Goal: Task Accomplishment & Management: Complete application form

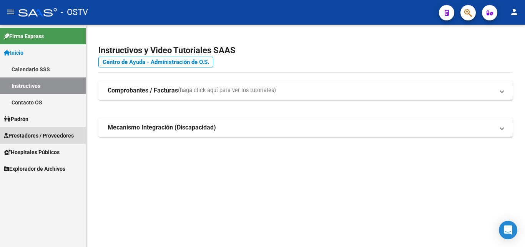
click at [44, 137] on span "Prestadores / Proveedores" at bounding box center [39, 135] width 70 height 8
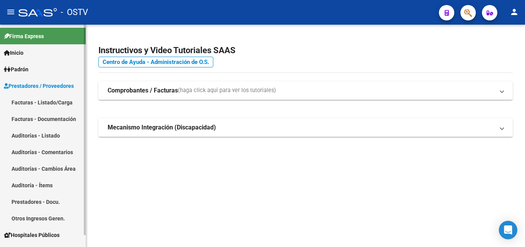
click at [46, 132] on link "Auditorías - Listado" at bounding box center [43, 135] width 86 height 17
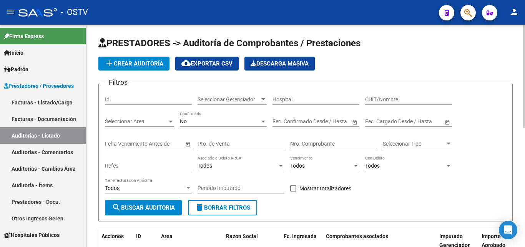
click at [299, 145] on input "Nro. Comprobante" at bounding box center [333, 143] width 87 height 7
paste input "3049"
type input "3049"
click at [126, 201] on button "search Buscar Auditoria" at bounding box center [143, 207] width 77 height 15
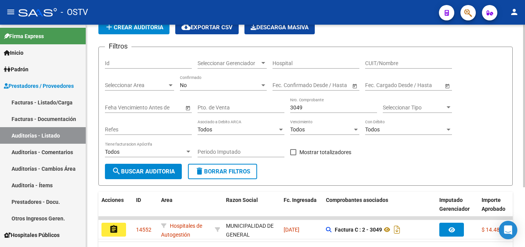
scroll to position [77, 0]
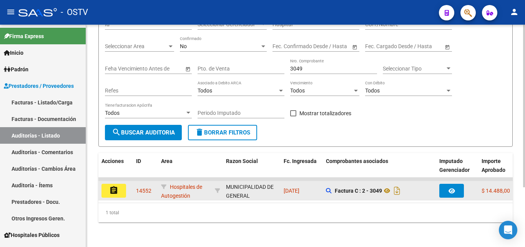
click at [116, 193] on button "assignment" at bounding box center [114, 190] width 25 height 14
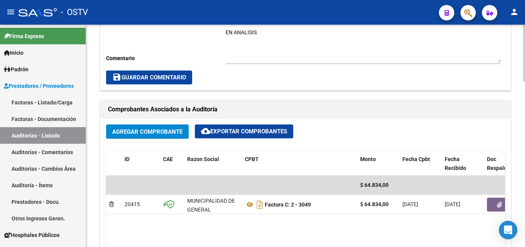
scroll to position [308, 0]
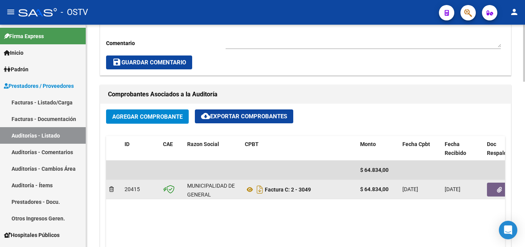
click at [494, 192] on button "button" at bounding box center [499, 189] width 25 height 14
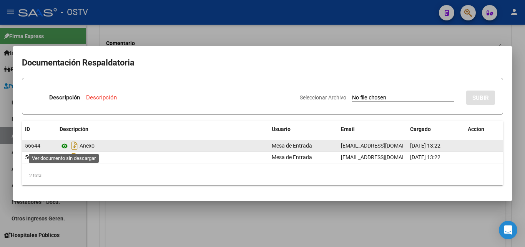
click at [67, 147] on icon at bounding box center [65, 145] width 10 height 9
click at [62, 146] on icon at bounding box center [65, 145] width 10 height 9
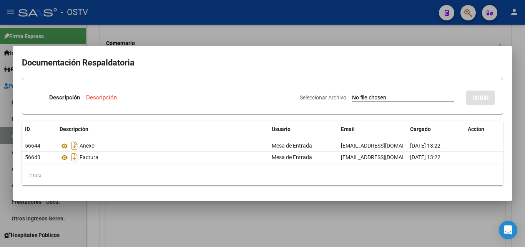
click at [145, 38] on div at bounding box center [262, 123] width 525 height 247
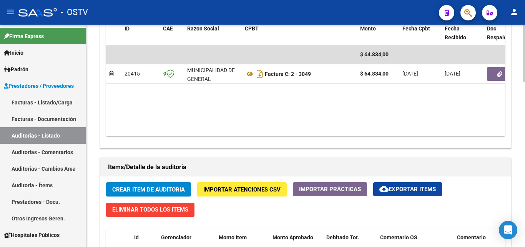
scroll to position [500, 0]
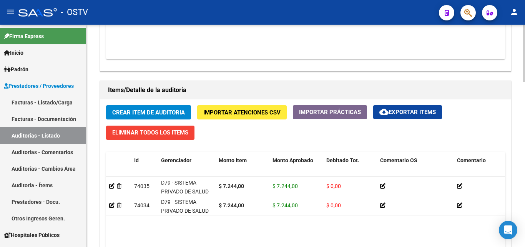
click at [150, 112] on span "Crear Item de Auditoria" at bounding box center [148, 112] width 73 height 7
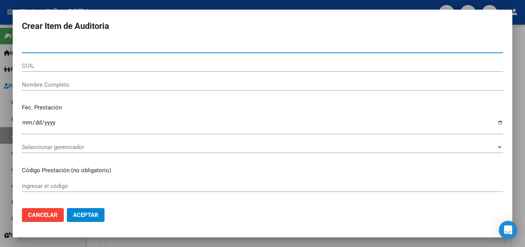
paste input "39828159"
type input "39828159"
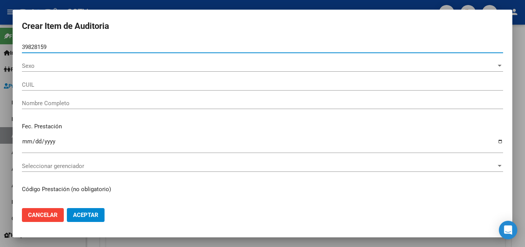
type input "23398281594"
type input "[PERSON_NAME]"
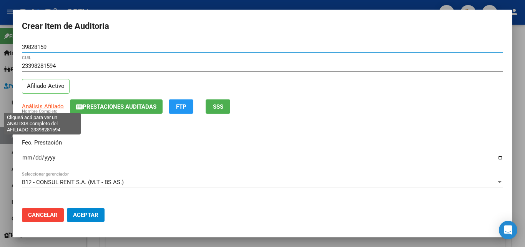
type input "39828159"
click at [47, 107] on span "Análisis Afiliado" at bounding box center [43, 106] width 42 height 7
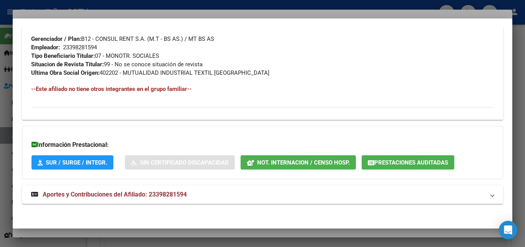
scroll to position [394, 0]
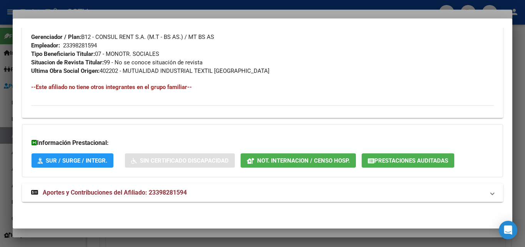
click at [120, 191] on span "Aportes y Contribuciones del Afiliado: 23398281594" at bounding box center [115, 191] width 144 height 7
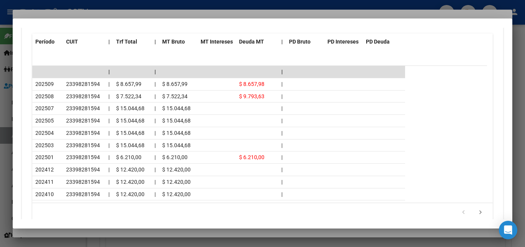
scroll to position [701, 0]
click at [93, 231] on div at bounding box center [262, 123] width 525 height 247
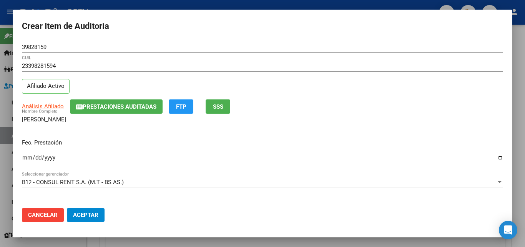
click at [27, 155] on input "Ingresar la fecha" at bounding box center [262, 160] width 481 height 12
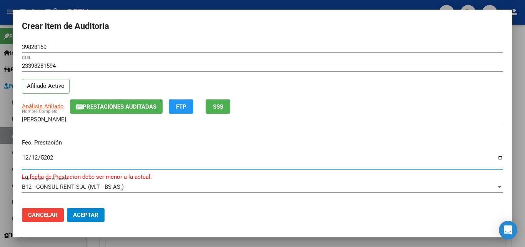
type input "[DATE]"
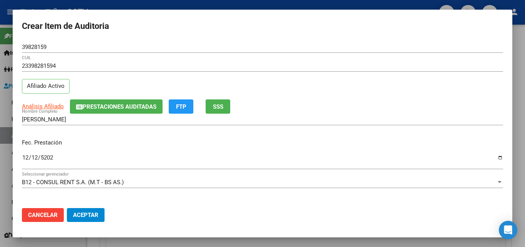
scroll to position [99, 0]
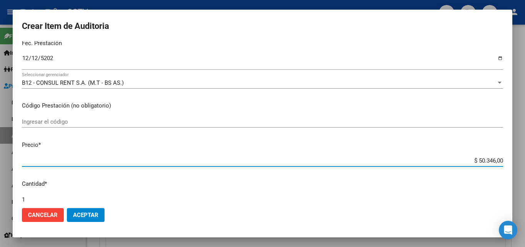
type input "$ 0,07"
type input "$ 0,72"
type input "$ 7,24"
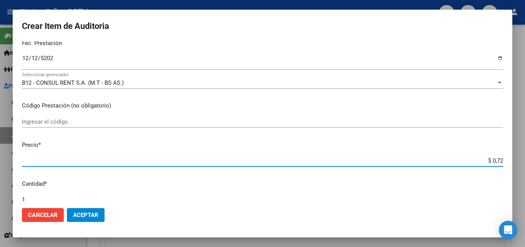
type input "$ 7,24"
type input "$ 72,44"
type input "$ 724,40"
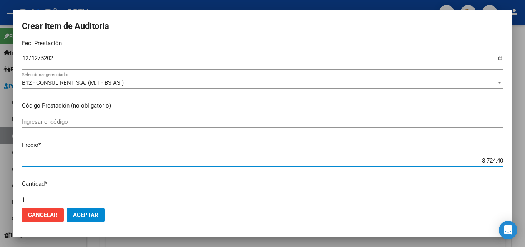
type input "$ 7.244,00"
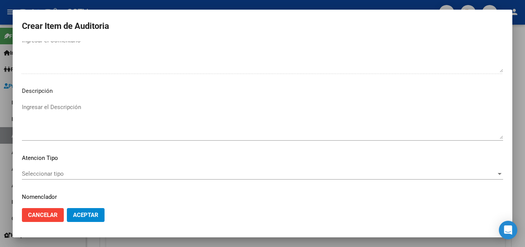
scroll to position [532, 0]
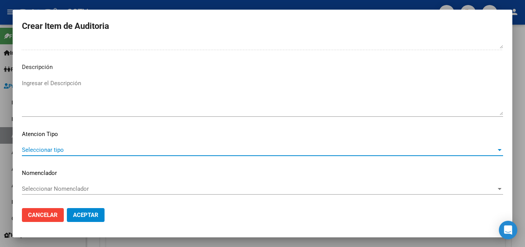
click at [52, 148] on span "Seleccionar tipo" at bounding box center [259, 149] width 475 height 7
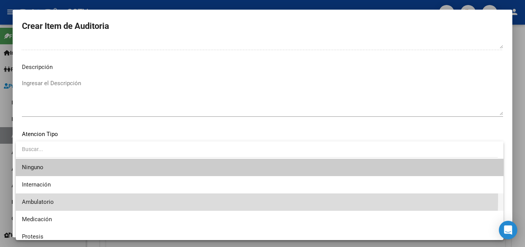
click at [45, 196] on span "Ambulatorio" at bounding box center [260, 201] width 476 height 17
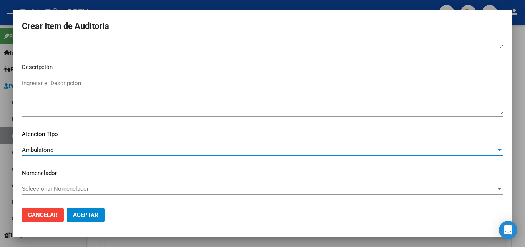
click at [100, 215] on button "Aceptar" at bounding box center [86, 215] width 38 height 14
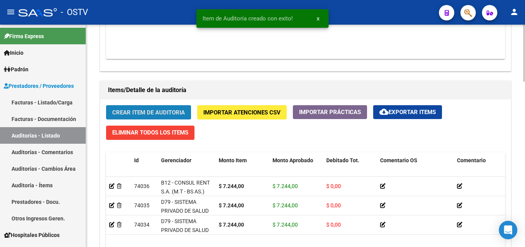
click at [150, 107] on button "Crear Item de Auditoria" at bounding box center [148, 112] width 85 height 14
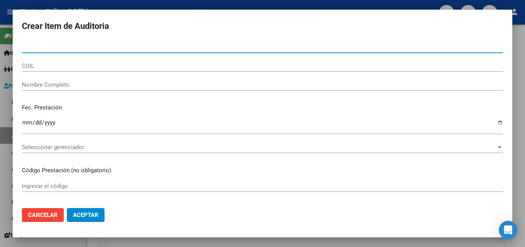
type input "53368623"
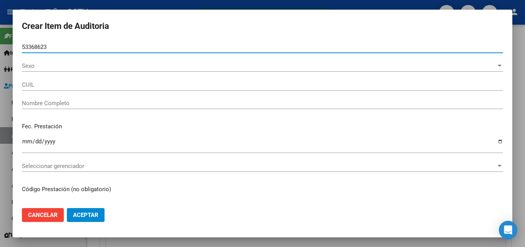
type input "20533686231"
type input "[PERSON_NAME] EMI -"
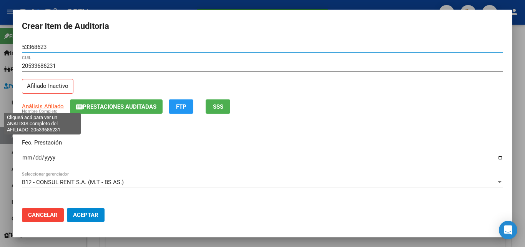
type input "53368623"
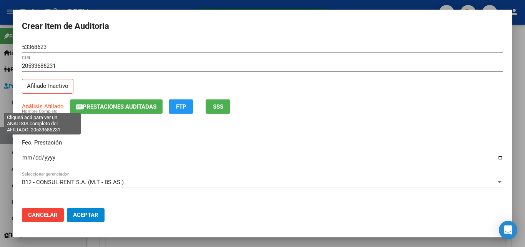
click at [38, 108] on span "Análisis Afiliado" at bounding box center [43, 106] width 42 height 7
type textarea "20533686231"
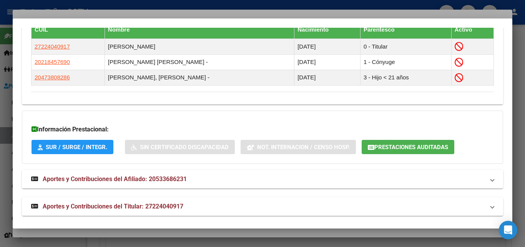
scroll to position [468, 0]
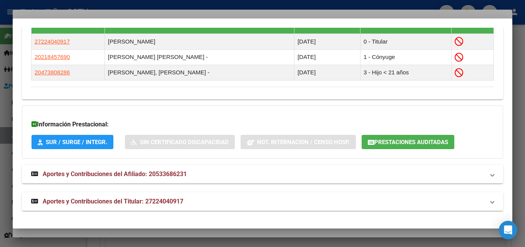
click at [137, 204] on span "Aportes y Contribuciones del Titular: 27224040917" at bounding box center [113, 200] width 141 height 7
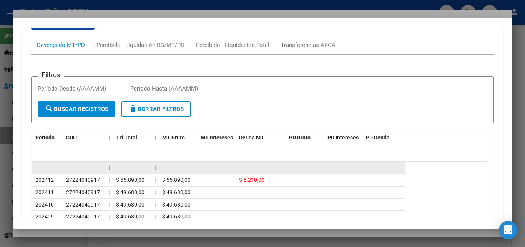
scroll to position [699, 0]
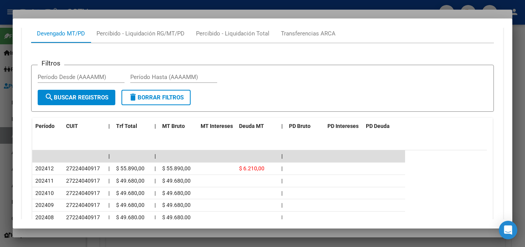
click at [114, 232] on div at bounding box center [262, 123] width 525 height 247
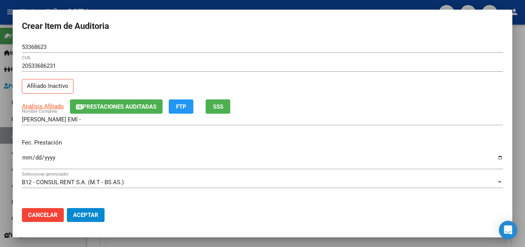
click at [28, 159] on input "Ingresar la fecha" at bounding box center [262, 160] width 481 height 12
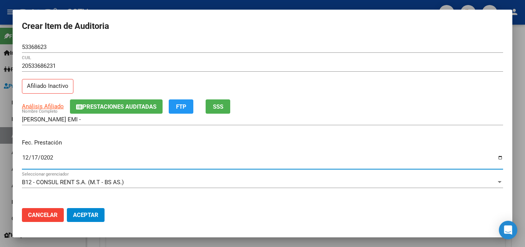
type input "[DATE]"
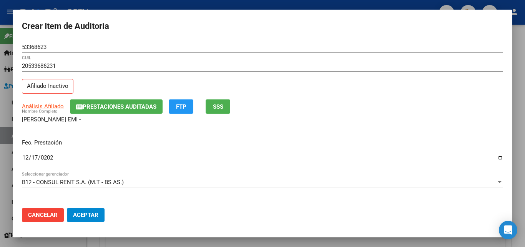
scroll to position [99, 0]
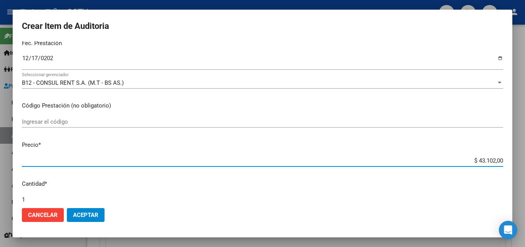
type input "$ 0,07"
type input "$ 0,72"
type input "$ 7,24"
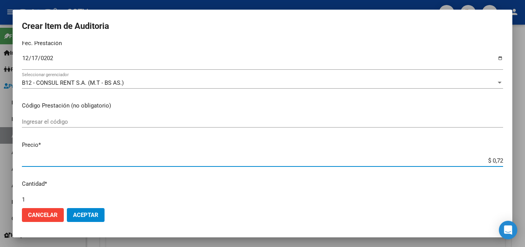
type input "$ 7,24"
type input "$ 72,44"
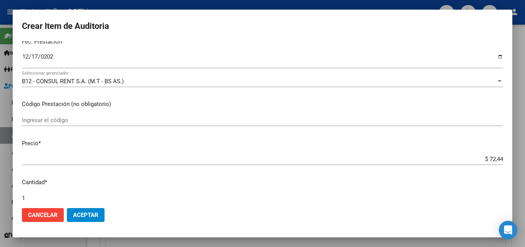
click at [488, 155] on div "$ 72,44 Ingresar el precio" at bounding box center [262, 159] width 481 height 12
click at [488, 156] on div "$ 72,44 Ingresar el precio" at bounding box center [262, 159] width 481 height 12
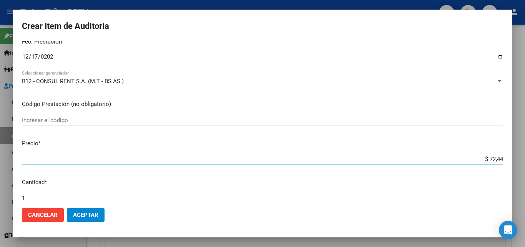
click at [487, 160] on input "$ 72,44" at bounding box center [262, 158] width 481 height 7
type input "$ 0,01"
type input "$ 0,14"
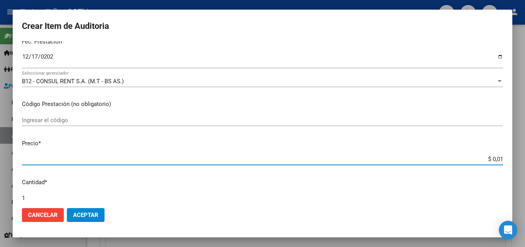
type input "$ 0,14"
type input "$ 1,41"
type input "$ 14,16"
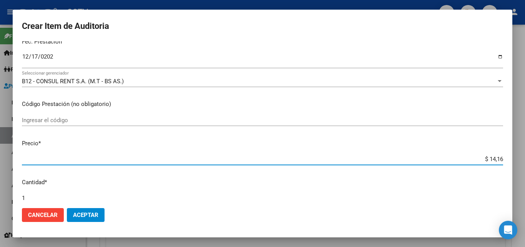
type input "$ 1,41"
type input "$ 14,12"
type input "$ 141,26"
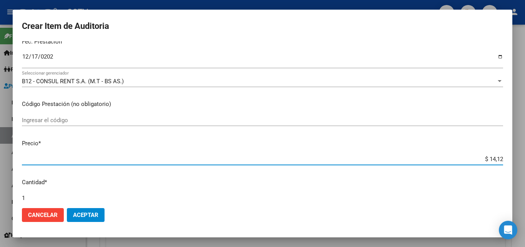
type input "$ 141,26"
type input "$ 1.412,60"
type input "$ 14.126,00"
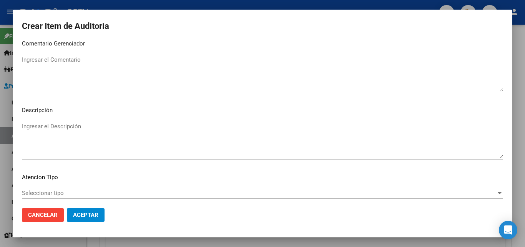
scroll to position [532, 0]
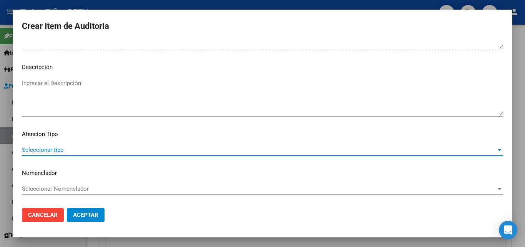
click at [57, 152] on span "Seleccionar tipo" at bounding box center [259, 149] width 475 height 7
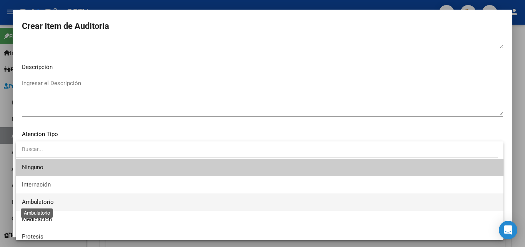
drag, startPoint x: 38, startPoint y: 201, endPoint x: 53, endPoint y: 206, distance: 15.8
click at [38, 202] on span "Ambulatorio" at bounding box center [38, 201] width 32 height 7
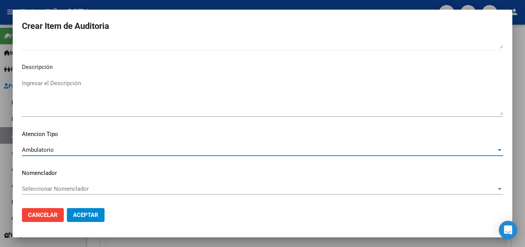
click at [90, 212] on span "Aceptar" at bounding box center [85, 214] width 25 height 7
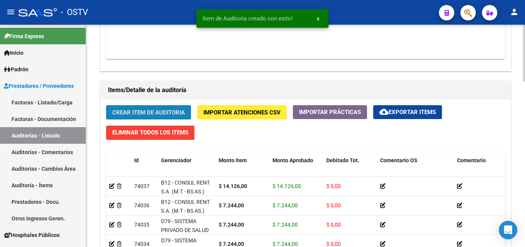
click at [135, 108] on span "Crear Item de Auditoria" at bounding box center [148, 111] width 73 height 7
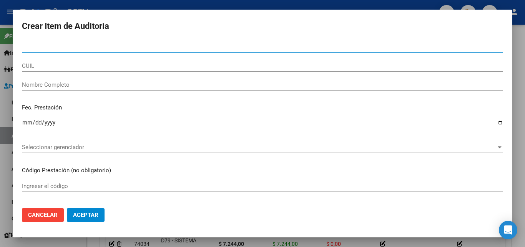
paste input "48495846"
type input "48495846"
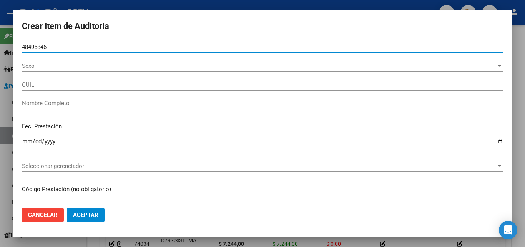
type input "27484958462"
type input "[PERSON_NAME] [PERSON_NAME]"
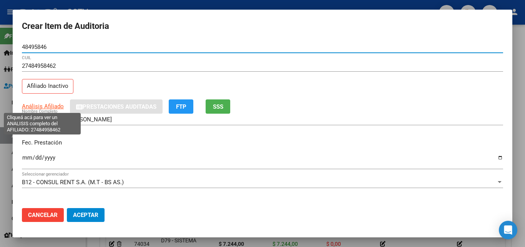
type input "48495846"
click at [40, 109] on span "Análisis Afiliado" at bounding box center [43, 106] width 42 height 7
type textarea "27484958462"
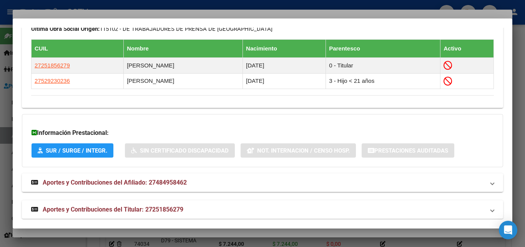
scroll to position [461, 0]
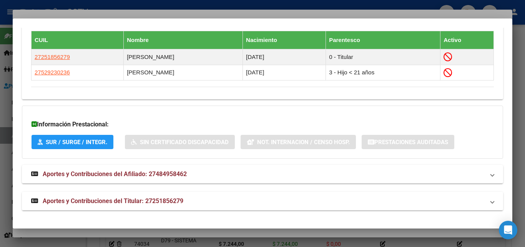
click at [110, 202] on span "Aportes y Contribuciones del Titular: 27251856279" at bounding box center [113, 200] width 141 height 7
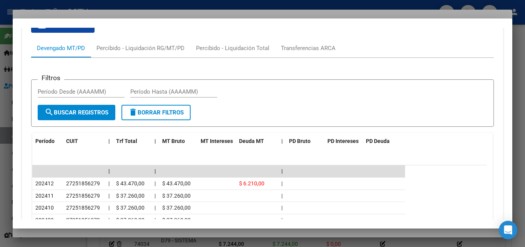
scroll to position [806, 0]
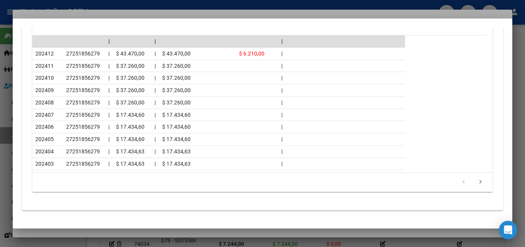
click at [88, 230] on div at bounding box center [262, 123] width 525 height 247
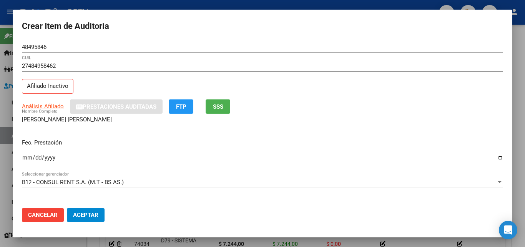
click at [25, 156] on input "Ingresar la fecha" at bounding box center [262, 160] width 481 height 12
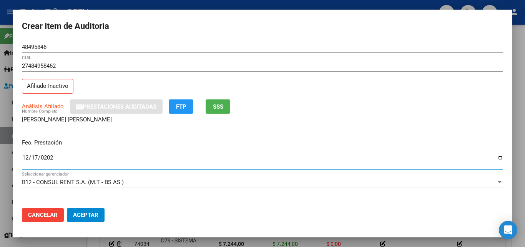
type input "[DATE]"
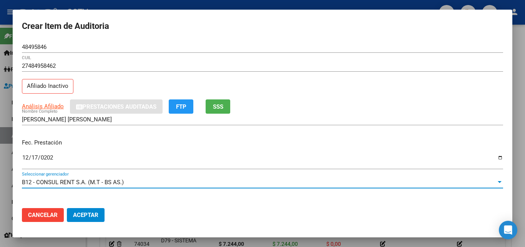
scroll to position [99, 0]
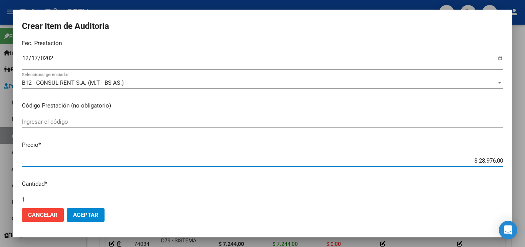
type input "$ 0,01"
type input "$ 0,14"
click at [496, 161] on input "$ 0,14" at bounding box center [262, 160] width 481 height 7
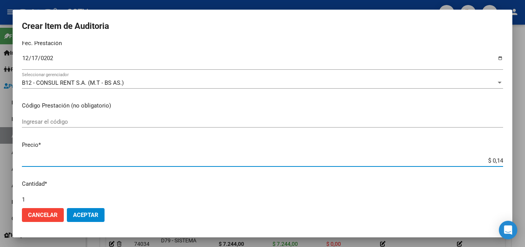
click at [496, 161] on input "$ 0,14" at bounding box center [262, 160] width 481 height 7
type input "$ 0,07"
type input "$ 0,72"
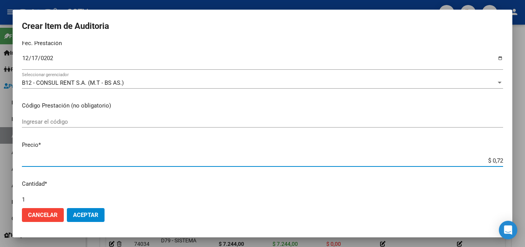
type input "$ 7,24"
type input "$ 72,44"
type input "$ 724,40"
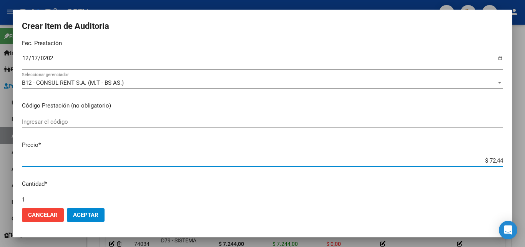
type input "$ 724,40"
type input "$ 7.244,00"
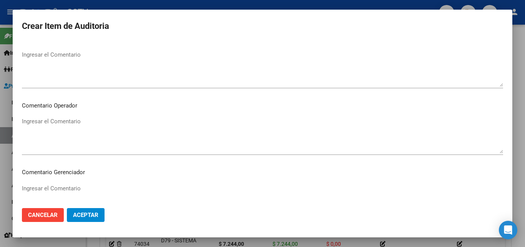
scroll to position [494, 0]
click at [90, 215] on span "Aceptar" at bounding box center [85, 214] width 25 height 7
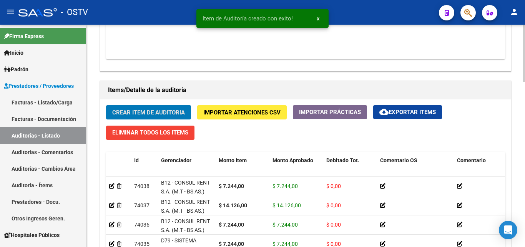
click at [137, 107] on button "Crear Item de Auditoria" at bounding box center [148, 112] width 85 height 14
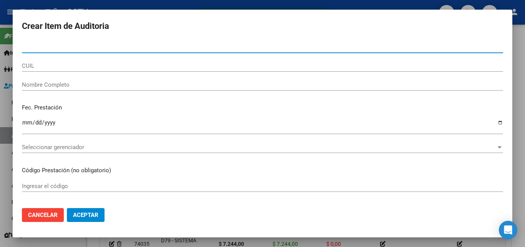
paste input "39828159"
type input "39828159"
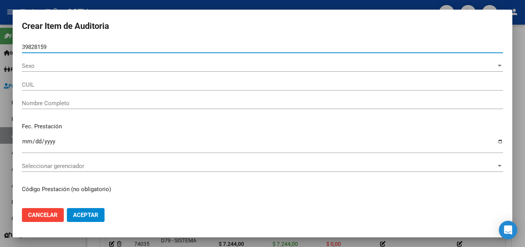
type input "23398281594"
type input "[PERSON_NAME]"
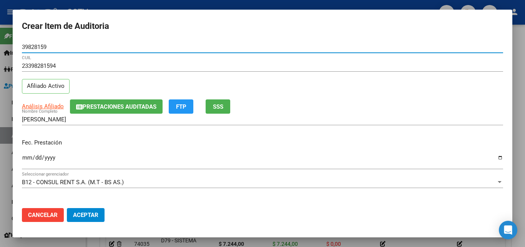
type input "39828159"
click at [21, 155] on mat-dialog-content "39828159 Nro Documento 23398281594 CUIL Afiliado Activo Análisis Afiliado Prest…" at bounding box center [263, 121] width 500 height 160
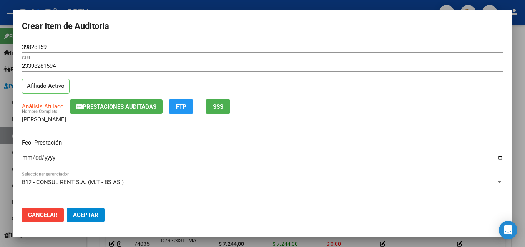
click at [27, 156] on input "Ingresar la fecha" at bounding box center [262, 160] width 481 height 12
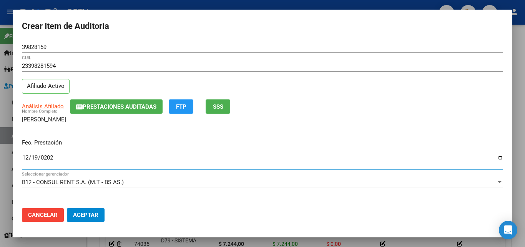
type input "[DATE]"
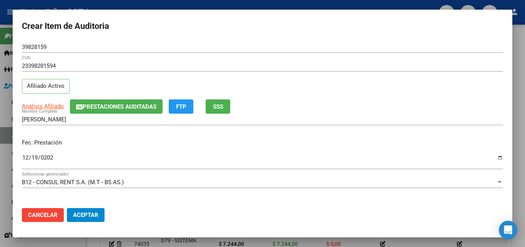
scroll to position [99, 0]
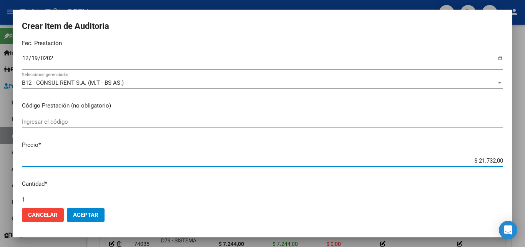
type input "$ 0,07"
type input "$ 0,72"
type input "$ 7,24"
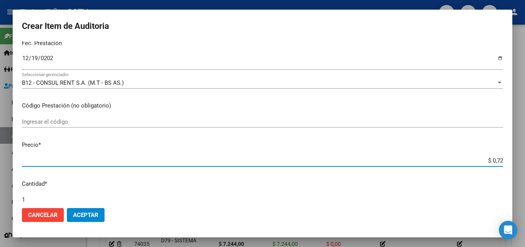
type input "$ 7,24"
type input "$ 72,44"
type input "$ 724,40"
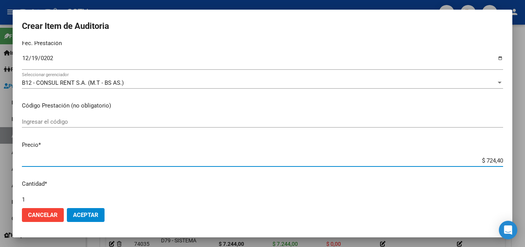
type input "$ 7.244,00"
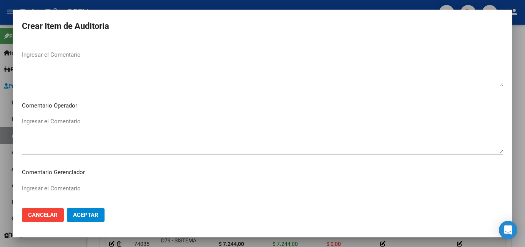
scroll to position [494, 0]
click at [87, 210] on button "Aceptar" at bounding box center [86, 215] width 38 height 14
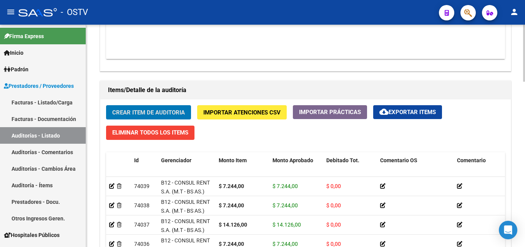
click at [120, 113] on span "Crear Item de Auditoria" at bounding box center [148, 112] width 73 height 7
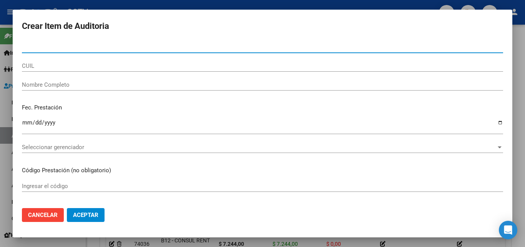
paste input "39828159"
type input "39828159"
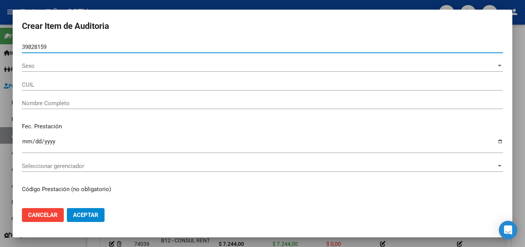
type input "23398281594"
type input "[PERSON_NAME]"
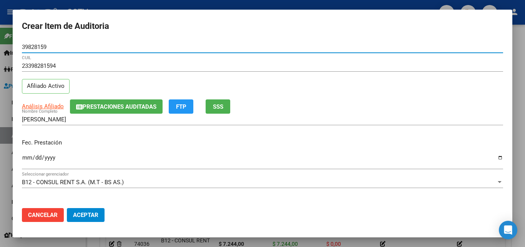
type input "39828159"
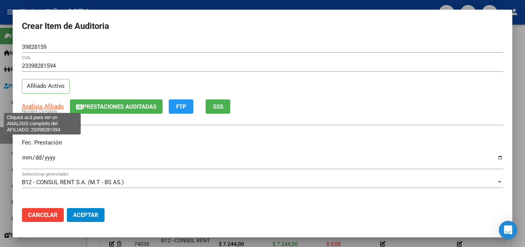
click at [36, 110] on span "Análisis Afiliado" at bounding box center [43, 106] width 42 height 7
type textarea "23398281594"
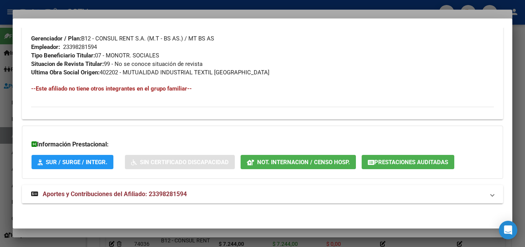
scroll to position [394, 0]
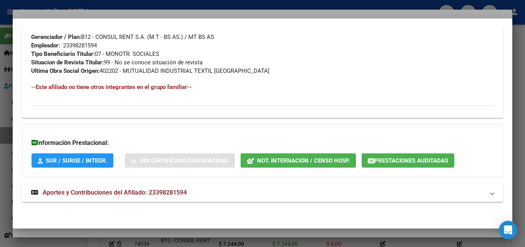
click at [118, 189] on span "Aportes y Contribuciones del Afiliado: 23398281594" at bounding box center [115, 191] width 144 height 7
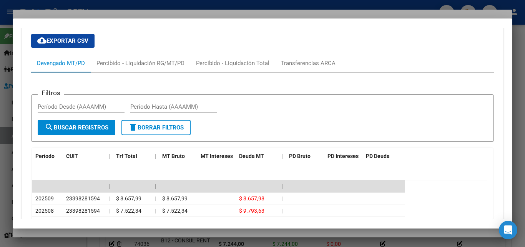
scroll to position [701, 0]
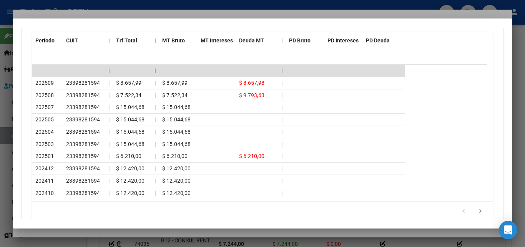
click at [67, 234] on div at bounding box center [262, 123] width 525 height 247
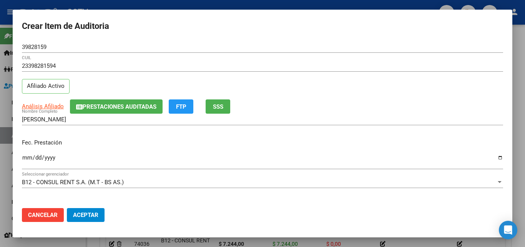
click at [26, 158] on input "Ingresar la fecha" at bounding box center [262, 160] width 481 height 12
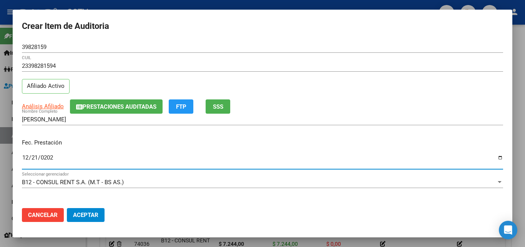
type input "[DATE]"
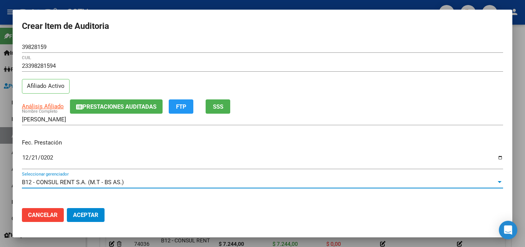
scroll to position [99, 0]
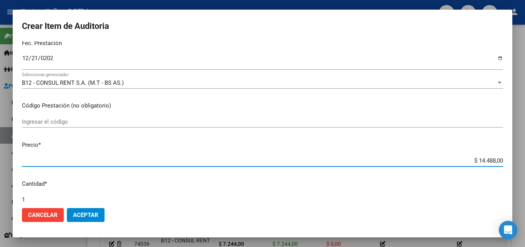
type input "$ 0,07"
type input "$ 0,72"
type input "$ 7,24"
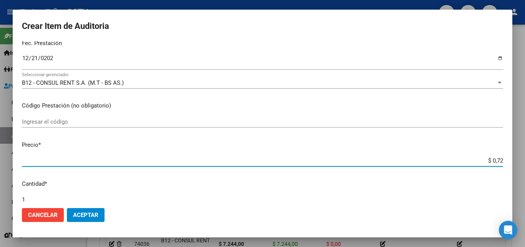
type input "$ 7,24"
type input "$ 72,44"
type input "$ 724,40"
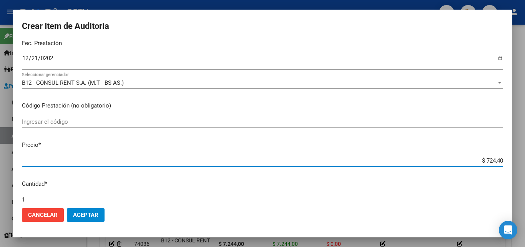
type input "$ 7.244,00"
type input "$ 72.440,00"
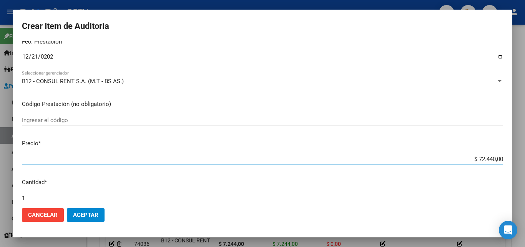
click at [491, 157] on input "$ 72.440,00" at bounding box center [262, 158] width 481 height 7
type input "$ 7.244,00"
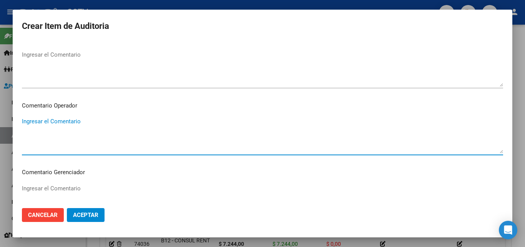
scroll to position [494, 0]
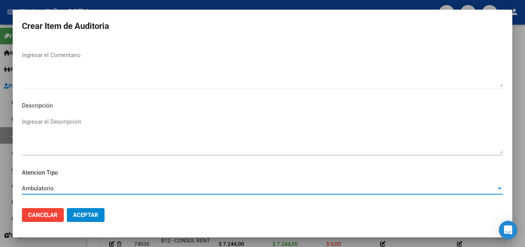
click at [83, 217] on span "Aceptar" at bounding box center [85, 214] width 25 height 7
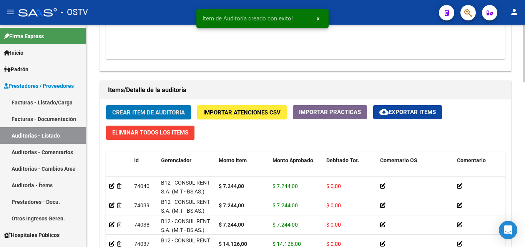
click at [148, 113] on span "Crear Item de Auditoria" at bounding box center [148, 112] width 73 height 7
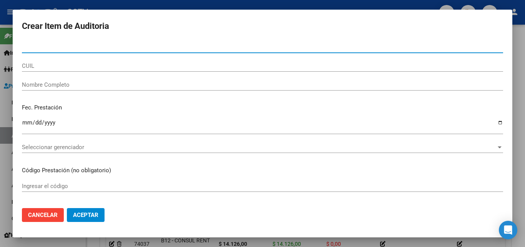
paste input "56946643"
type input "56946643"
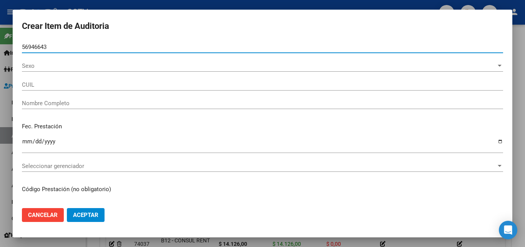
type input "27569466437"
type input "[PERSON_NAME]"
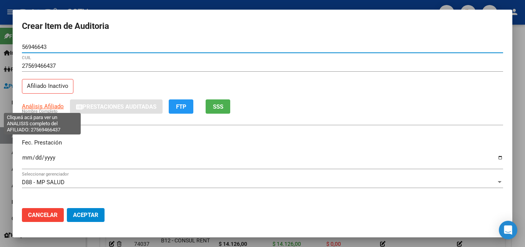
type input "56946643"
click at [36, 105] on span "Análisis Afiliado" at bounding box center [43, 106] width 42 height 7
type textarea "27569466437"
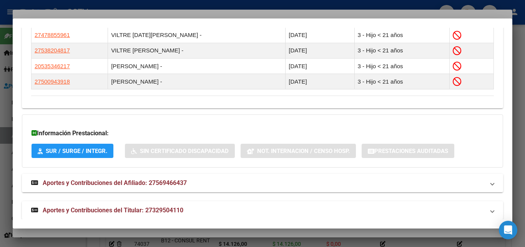
scroll to position [490, 0]
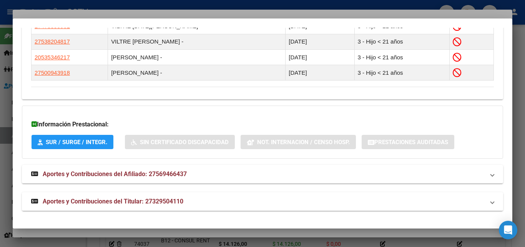
click at [100, 198] on span "Aportes y Contribuciones del Titular: 27329504110" at bounding box center [113, 200] width 141 height 7
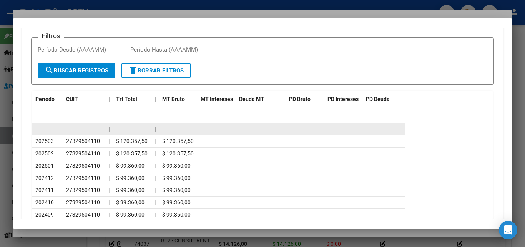
scroll to position [760, 0]
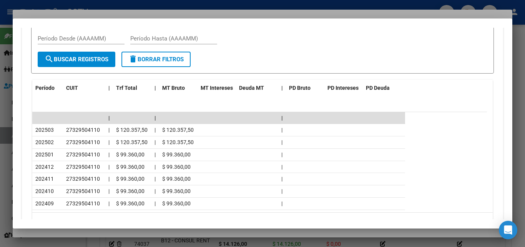
click at [91, 233] on div at bounding box center [262, 123] width 525 height 247
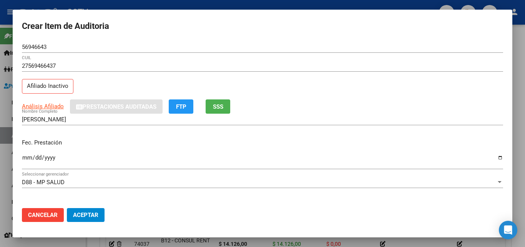
click at [26, 157] on input "Ingresar la fecha" at bounding box center [262, 160] width 481 height 12
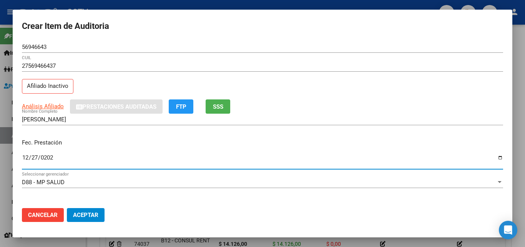
type input "[DATE]"
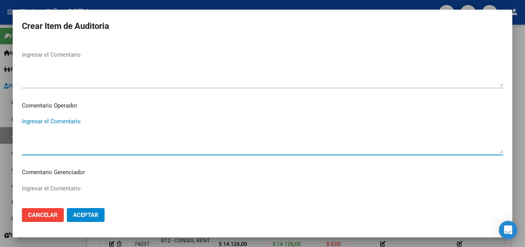
scroll to position [494, 0]
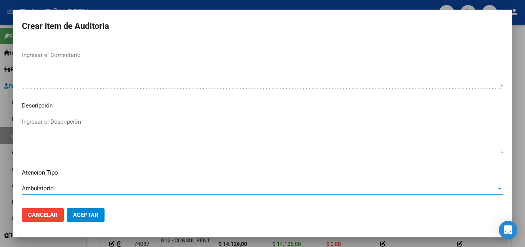
click at [90, 224] on mat-dialog-actions "Cancelar Aceptar" at bounding box center [262, 215] width 481 height 26
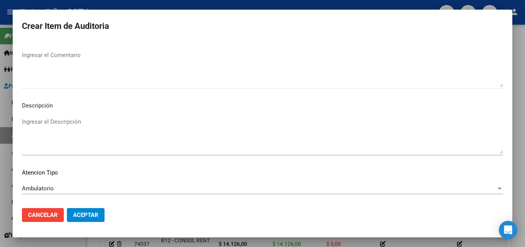
click at [89, 212] on span "Aceptar" at bounding box center [85, 214] width 25 height 7
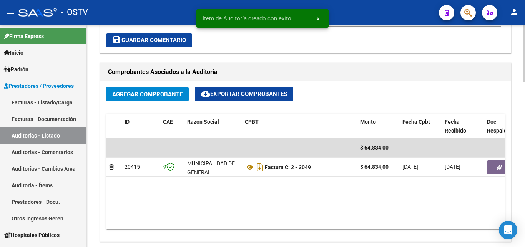
scroll to position [269, 0]
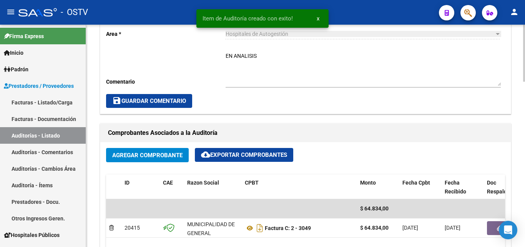
click at [237, 61] on textarea "EN ANALISIS" at bounding box center [363, 69] width 275 height 34
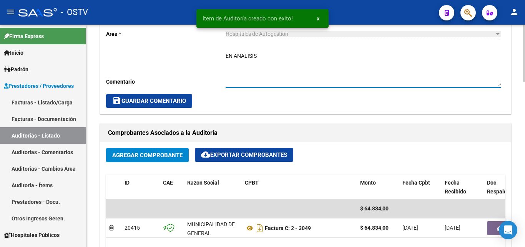
click at [237, 61] on textarea "EN ANALISIS" at bounding box center [363, 69] width 275 height 34
type textarea "CERRADA"
click at [165, 93] on div "Cambiar de área a esta auditoría Area * Hospitales de Autogestión Seleccionar a…" at bounding box center [305, 56] width 411 height 116
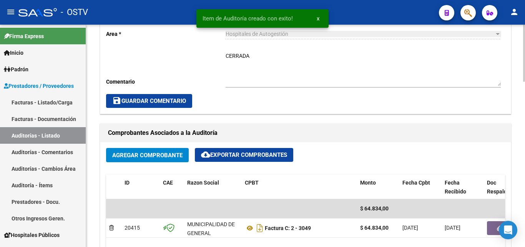
click at [166, 105] on button "save Guardar Comentario" at bounding box center [149, 101] width 86 height 14
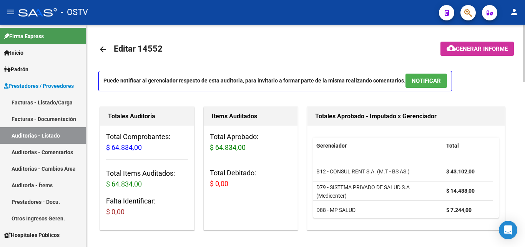
scroll to position [0, 0]
click at [100, 52] on mat-icon "arrow_back" at bounding box center [102, 49] width 9 height 9
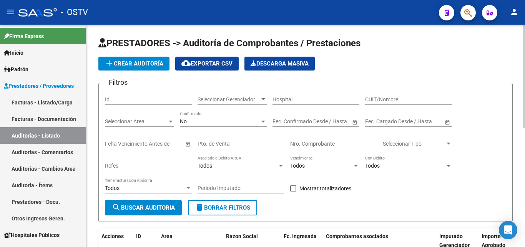
click at [137, 62] on span "add Crear Auditoría" at bounding box center [134, 63] width 59 height 7
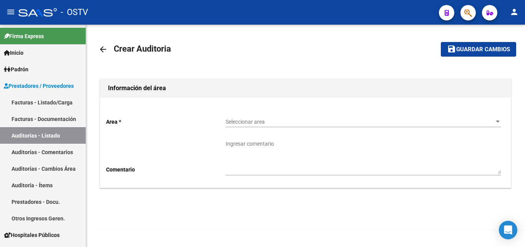
click at [242, 125] on span "Seleccionar area" at bounding box center [360, 121] width 268 height 7
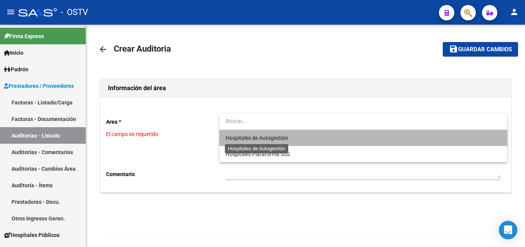
click at [254, 135] on span "Hospitales de Autogestión" at bounding box center [257, 138] width 63 height 6
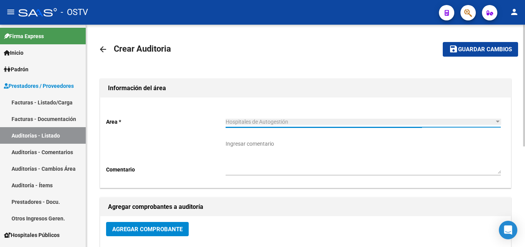
click at [143, 223] on button "Agregar Comprobante" at bounding box center [147, 229] width 83 height 14
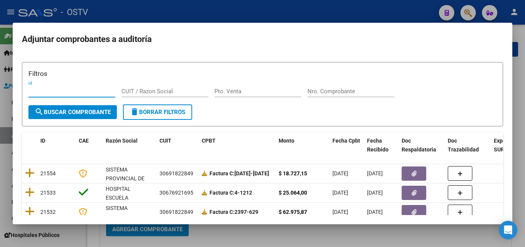
click at [322, 90] on input "Nro. Comprobante" at bounding box center [351, 91] width 87 height 7
paste input "2952"
type input "2952"
click at [71, 103] on div "id" at bounding box center [71, 94] width 87 height 19
click at [68, 111] on span "search Buscar Comprobante" at bounding box center [73, 111] width 76 height 7
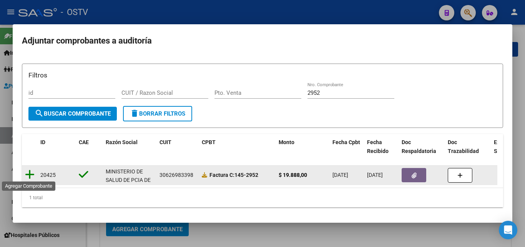
click at [30, 172] on icon at bounding box center [30, 174] width 10 height 11
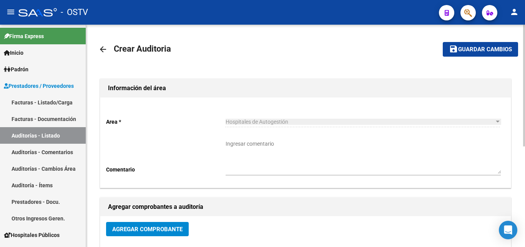
click at [483, 57] on mat-toolbar-row "save Guardar cambios" at bounding box center [474, 49] width 88 height 25
click at [477, 52] on span "Guardar cambios" at bounding box center [485, 49] width 54 height 7
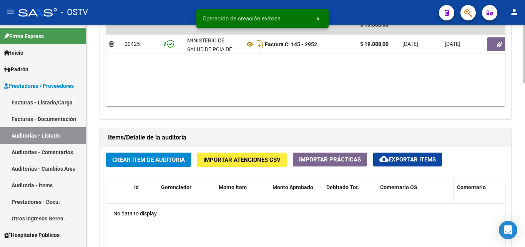
scroll to position [461, 0]
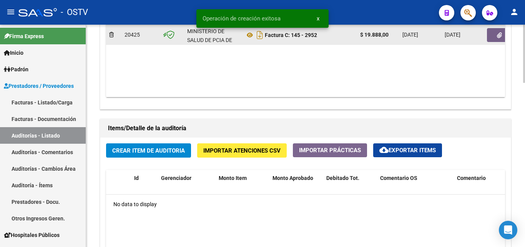
click at [502, 36] on icon "button" at bounding box center [499, 35] width 5 height 6
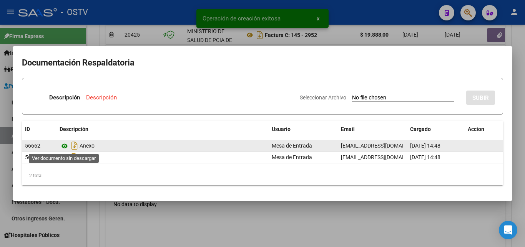
click at [64, 143] on icon at bounding box center [65, 145] width 10 height 9
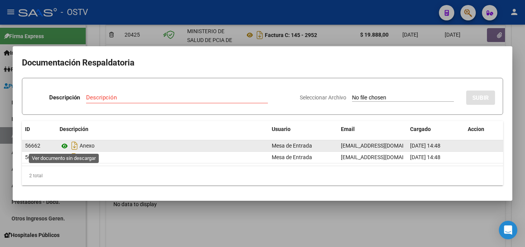
click at [65, 149] on icon at bounding box center [65, 145] width 10 height 9
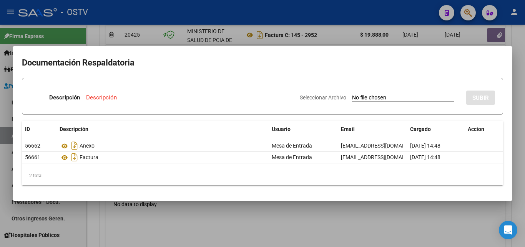
click at [157, 226] on div at bounding box center [262, 123] width 525 height 247
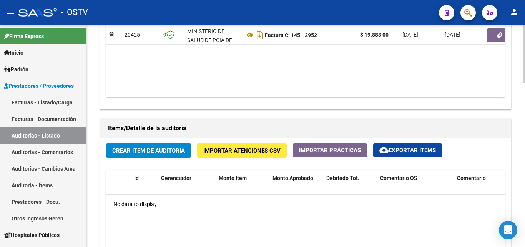
click at [133, 151] on span "Crear Item de Auditoria" at bounding box center [148, 150] width 73 height 7
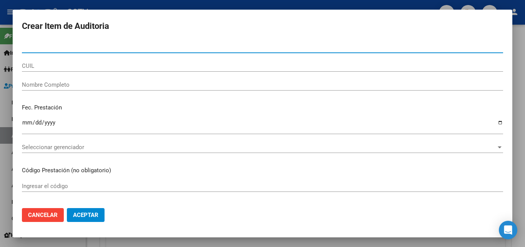
paste input "57974209"
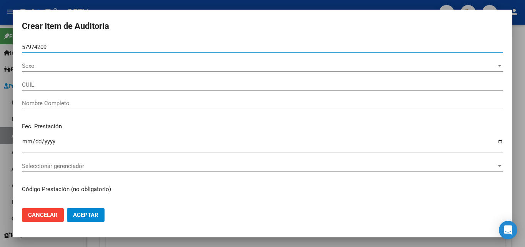
type input "57974209"
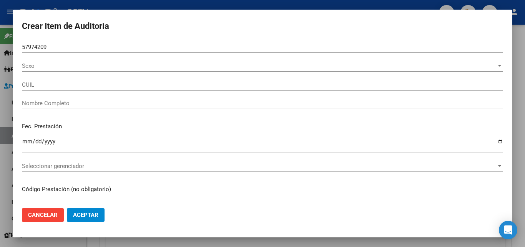
type input "27579742092"
type input "[PERSON_NAME] [PERSON_NAME] -"
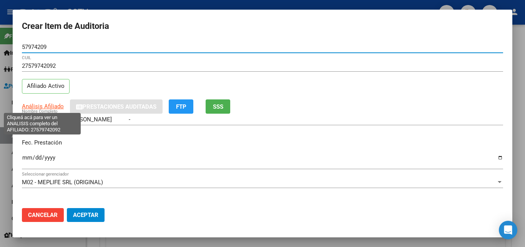
click at [38, 109] on span "Análisis Afiliado" at bounding box center [43, 106] width 42 height 7
type textarea "27579742092"
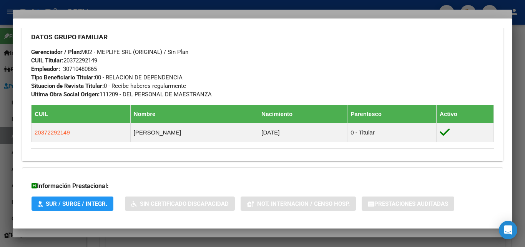
scroll to position [423, 0]
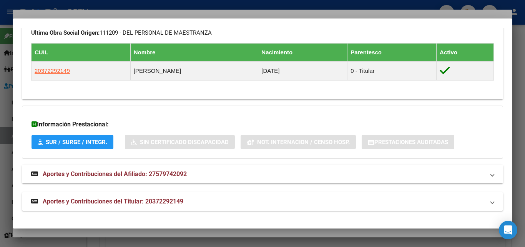
click at [101, 199] on span "Aportes y Contribuciones del Titular: 20372292149" at bounding box center [113, 200] width 141 height 7
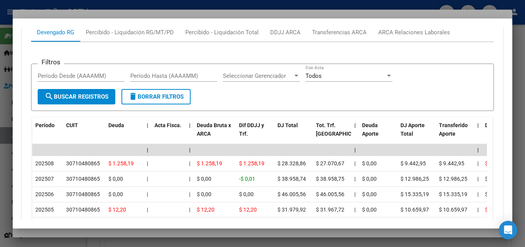
scroll to position [741, 0]
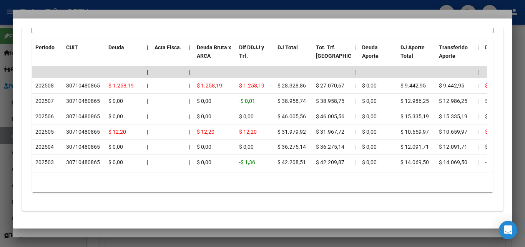
click at [115, 231] on div at bounding box center [262, 123] width 525 height 247
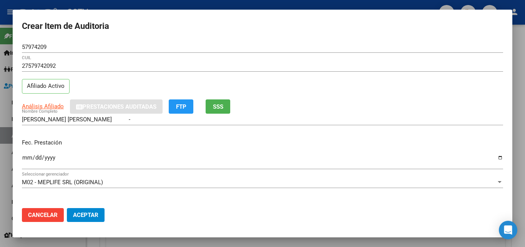
click at [25, 155] on input "Ingresar la fecha" at bounding box center [262, 160] width 481 height 12
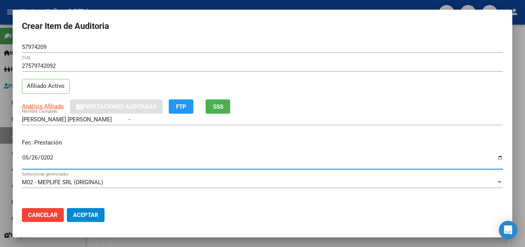
type input "[DATE]"
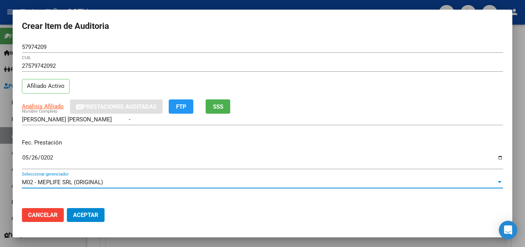
scroll to position [99, 0]
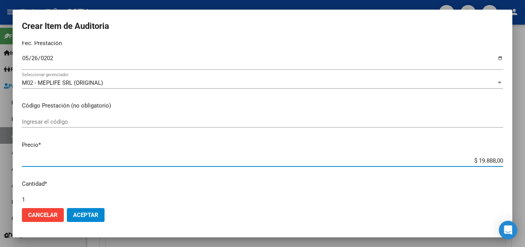
type input "$ 0,07"
type input "$ 0,72"
type input "$ 7,24"
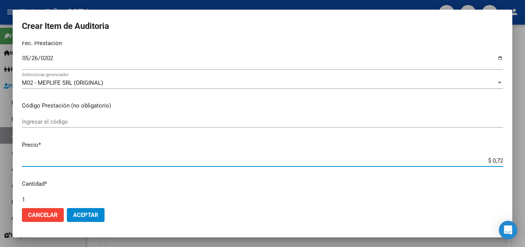
type input "$ 7,24"
type input "$ 72,44"
type input "$ 724,40"
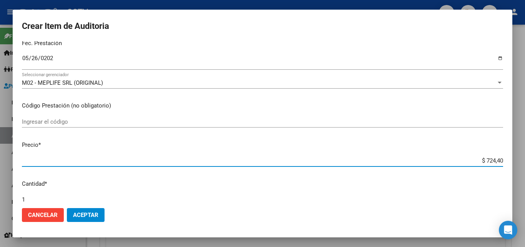
type input "$ 7.244,00"
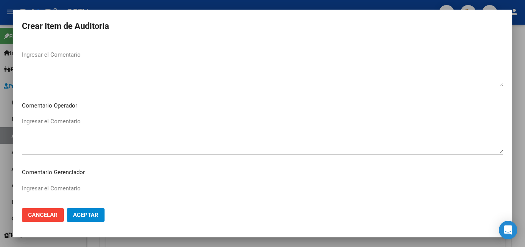
scroll to position [494, 0]
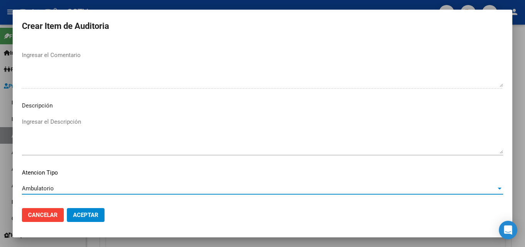
click at [77, 213] on span "Aceptar" at bounding box center [85, 214] width 25 height 7
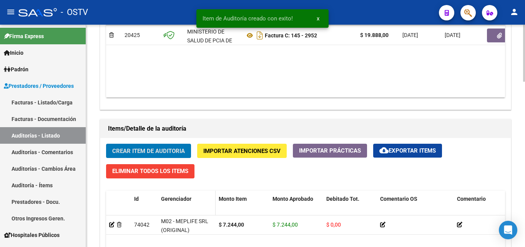
scroll to position [462, 0]
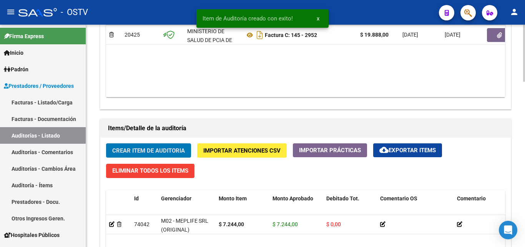
click at [164, 145] on button "Crear Item de Auditoria" at bounding box center [148, 150] width 85 height 14
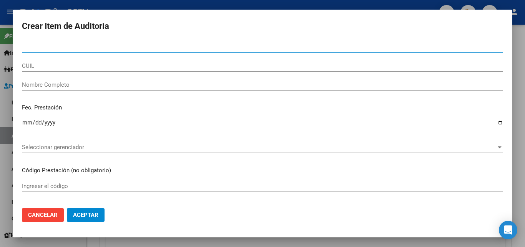
paste input "44101096"
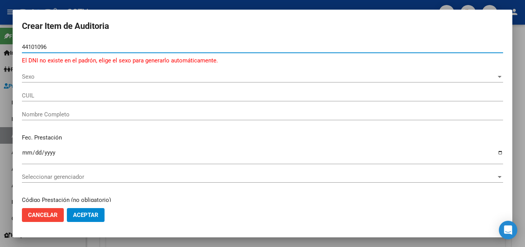
click at [51, 47] on input "44101096" at bounding box center [262, 46] width 481 height 7
paste input "57293745"
type input "57293745"
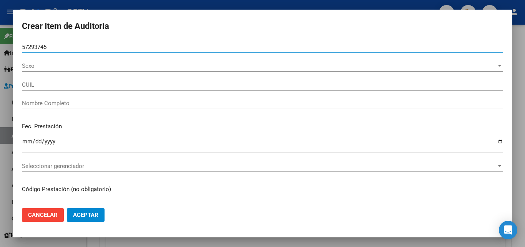
type input "27572937459"
type input "[PERSON_NAME] [PERSON_NAME]"
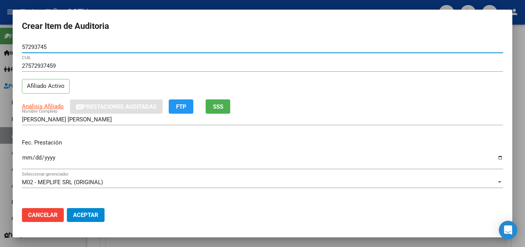
type input "57293745"
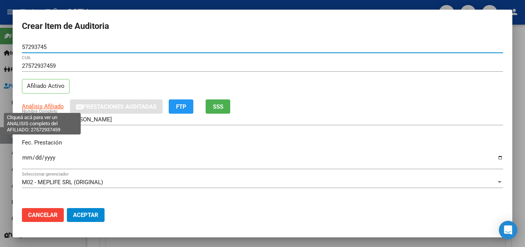
click at [43, 106] on span "Análisis Afiliado" at bounding box center [43, 106] width 42 height 7
type textarea "27572937459"
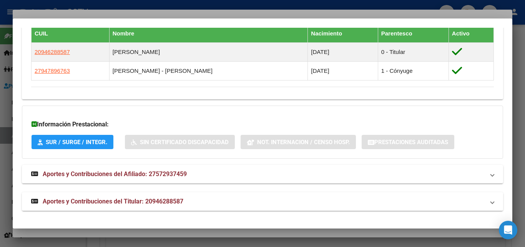
click at [99, 203] on span "Aportes y Contribuciones del Titular: 20946288587" at bounding box center [113, 200] width 141 height 7
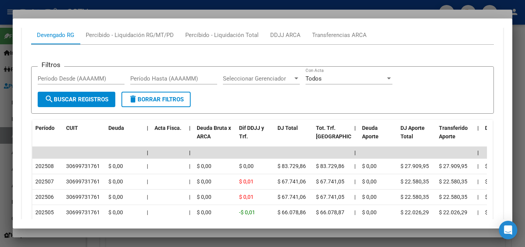
scroll to position [706, 0]
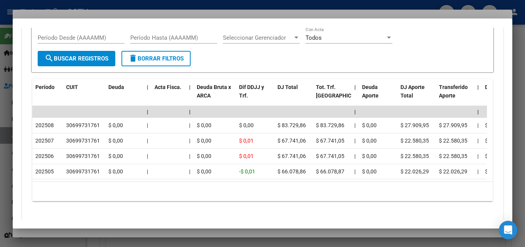
click at [84, 237] on div at bounding box center [262, 123] width 525 height 247
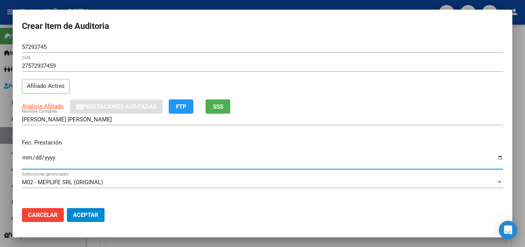
click at [23, 156] on input "Ingresar la fecha" at bounding box center [262, 160] width 481 height 12
type input "[DATE]"
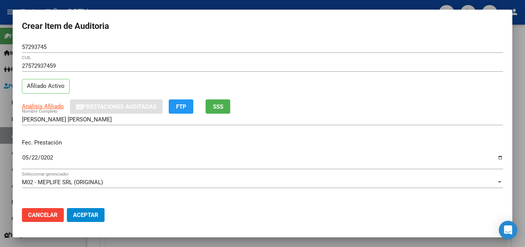
scroll to position [99, 0]
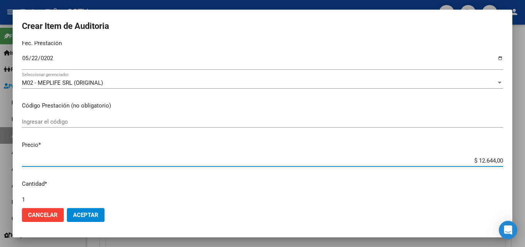
type input "$ 0,07"
type input "$ 0,72"
type input "$ 7,24"
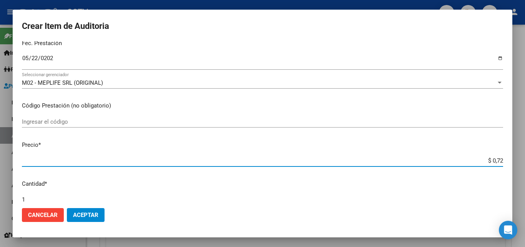
type input "$ 7,24"
type input "$ 72,44"
type input "$ 724,40"
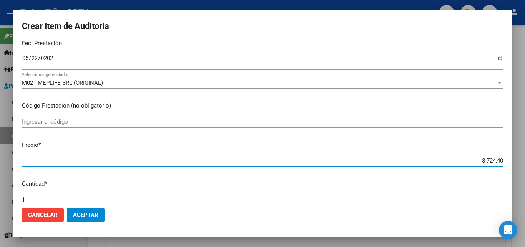
type input "$ 7.244,00"
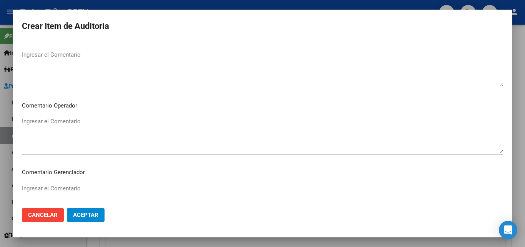
scroll to position [494, 0]
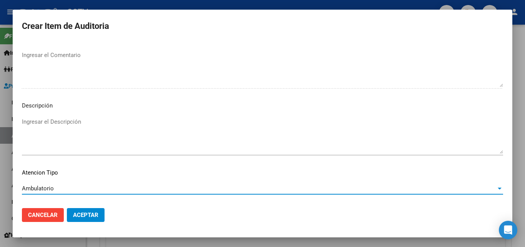
click at [86, 210] on button "Aceptar" at bounding box center [86, 215] width 38 height 14
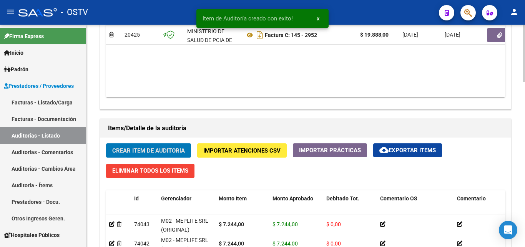
click at [144, 146] on button "Crear Item de Auditoria" at bounding box center [148, 150] width 85 height 14
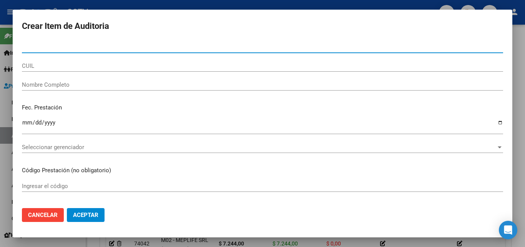
paste input "57974209"
type input "57974209"
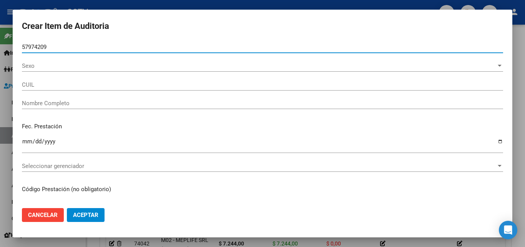
type input "27579742092"
type input "[PERSON_NAME] [PERSON_NAME] -"
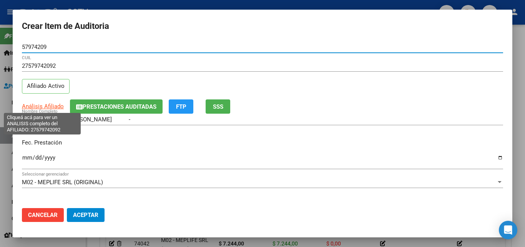
type input "57974209"
click at [46, 107] on span "Análisis Afiliado" at bounding box center [43, 106] width 42 height 7
type textarea "27579742092"
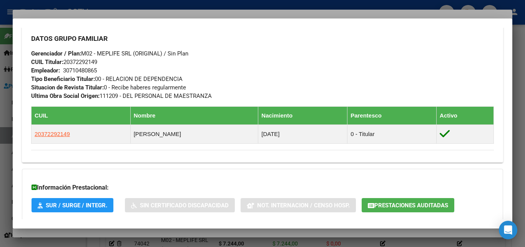
scroll to position [423, 0]
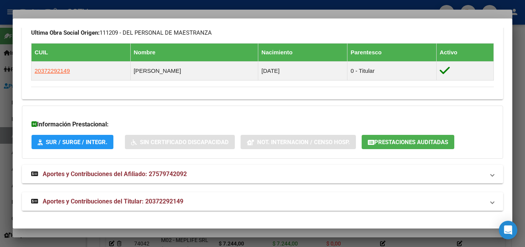
click at [81, 203] on span "Aportes y Contribuciones del Titular: 20372292149" at bounding box center [113, 200] width 141 height 7
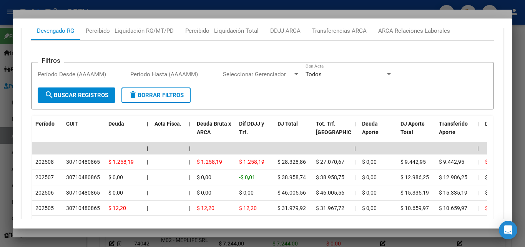
scroll to position [661, 0]
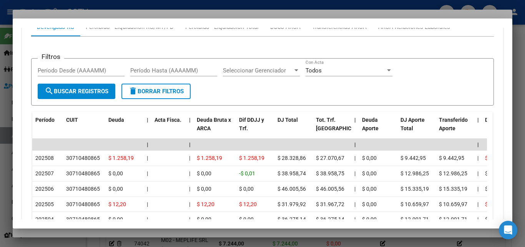
click at [89, 233] on div at bounding box center [262, 123] width 525 height 247
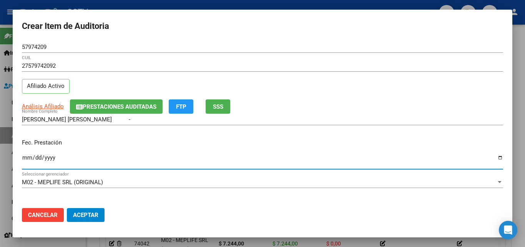
drag, startPoint x: 24, startPoint y: 155, endPoint x: 28, endPoint y: 156, distance: 3.9
click at [24, 156] on input "Ingresar la fecha" at bounding box center [262, 160] width 481 height 12
type input "[DATE]"
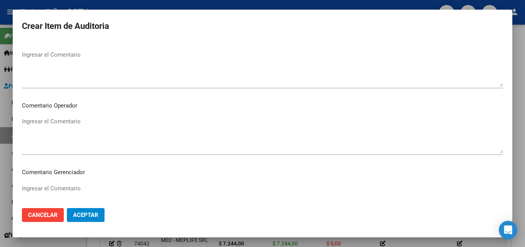
scroll to position [494, 0]
click at [92, 212] on span "Aceptar" at bounding box center [85, 214] width 25 height 7
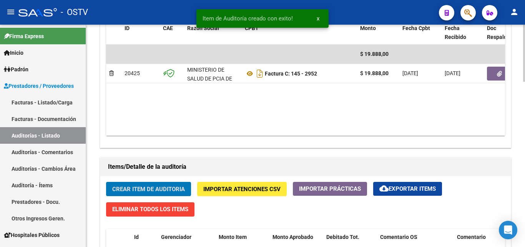
scroll to position [231, 0]
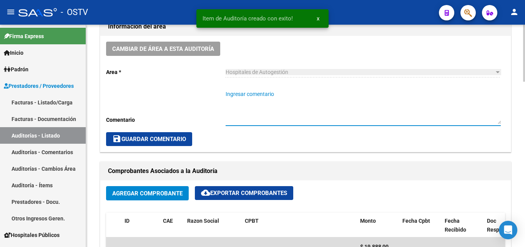
click at [263, 98] on textarea "Ingresar comentario" at bounding box center [363, 107] width 275 height 34
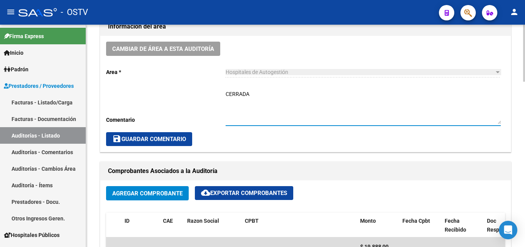
type textarea "CERRADA"
click at [159, 138] on span "save Guardar Comentario" at bounding box center [149, 138] width 74 height 7
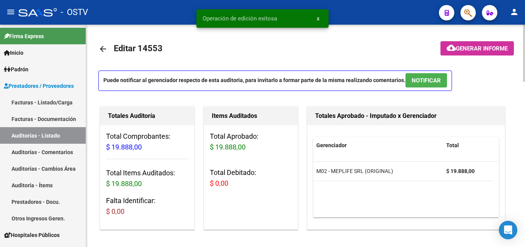
scroll to position [0, 0]
click at [100, 45] on mat-icon "arrow_back" at bounding box center [102, 49] width 9 height 9
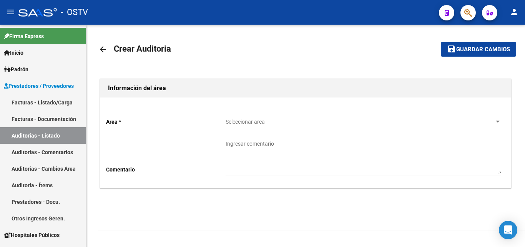
click at [287, 123] on span "Seleccionar area" at bounding box center [360, 121] width 268 height 7
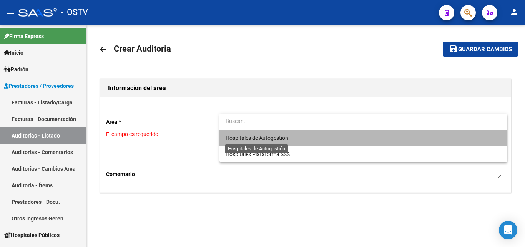
click at [281, 137] on span "Hospitales de Autogestión" at bounding box center [257, 138] width 63 height 6
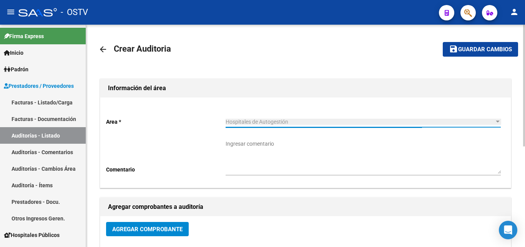
click at [153, 222] on button "Agregar Comprobante" at bounding box center [147, 229] width 83 height 14
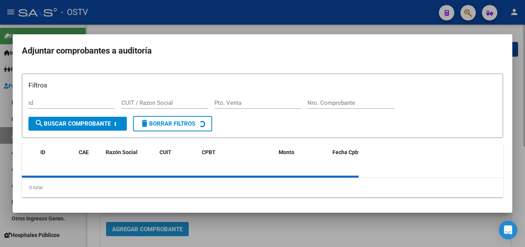
click at [152, 226] on div at bounding box center [262, 123] width 525 height 247
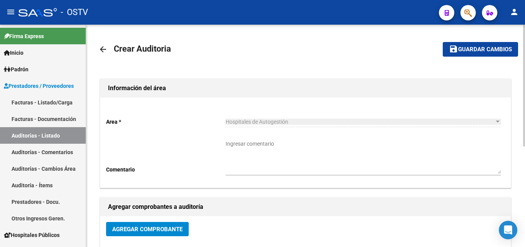
click at [154, 237] on div "Agregar Comprobante" at bounding box center [305, 232] width 399 height 20
click at [155, 230] on span "Agregar Comprobante" at bounding box center [147, 228] width 70 height 7
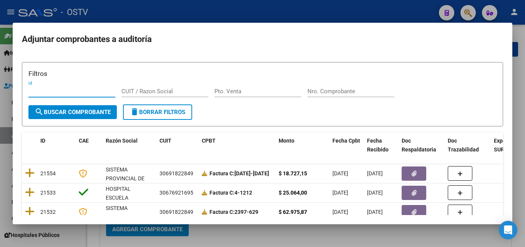
click at [321, 91] on input "Nro. Comprobante" at bounding box center [351, 91] width 87 height 7
paste input "3423"
type input "3423"
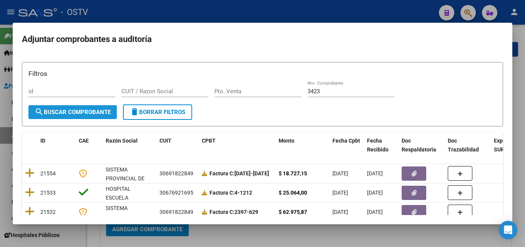
click at [88, 108] on button "search Buscar Comprobante" at bounding box center [72, 112] width 88 height 14
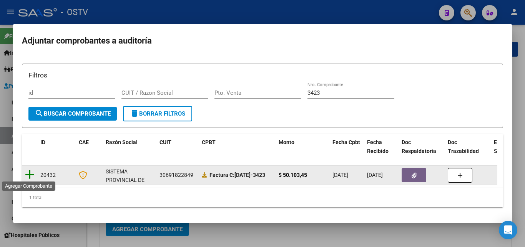
click at [28, 173] on icon at bounding box center [30, 174] width 10 height 11
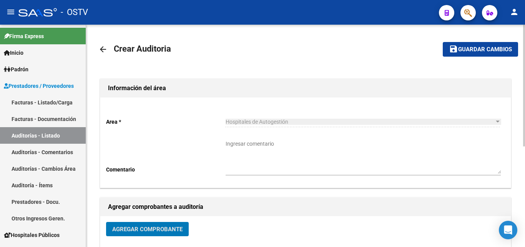
click at [474, 50] on span "Guardar cambios" at bounding box center [485, 49] width 54 height 7
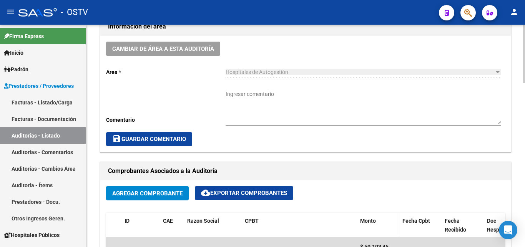
scroll to position [385, 0]
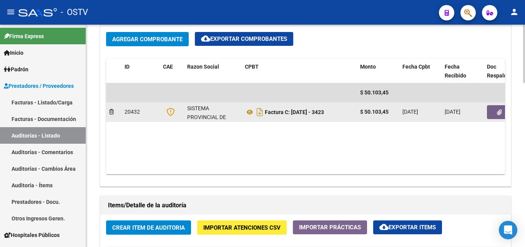
click at [495, 117] on button "button" at bounding box center [499, 112] width 25 height 14
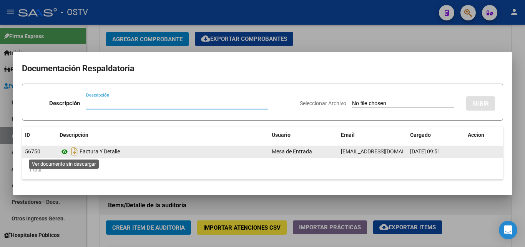
click at [65, 152] on icon at bounding box center [65, 151] width 10 height 9
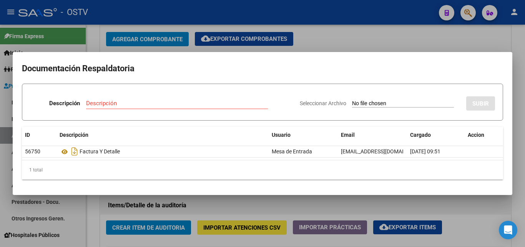
click at [124, 205] on div at bounding box center [262, 123] width 525 height 247
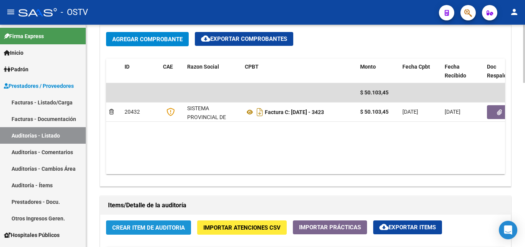
click at [129, 225] on span "Crear Item de Auditoria" at bounding box center [148, 227] width 73 height 7
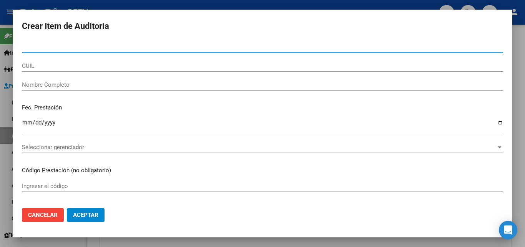
paste input "43374122"
type input "43374122"
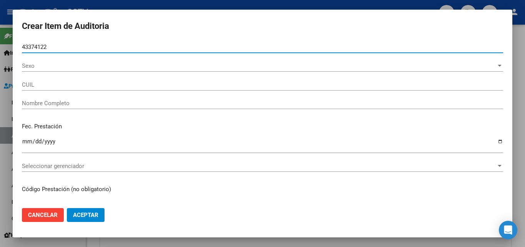
type input "20433741227"
type input "[PERSON_NAME]"
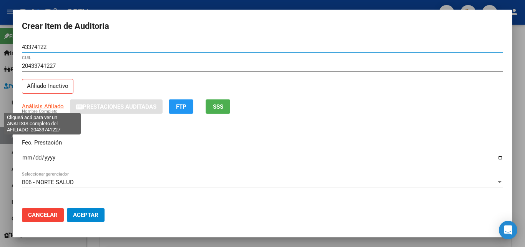
type input "43374122"
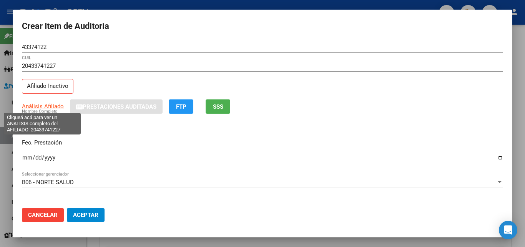
click at [38, 105] on span "Análisis Afiliado" at bounding box center [43, 106] width 42 height 7
type textarea "20433741227"
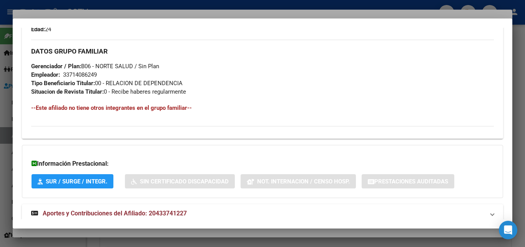
scroll to position [394, 0]
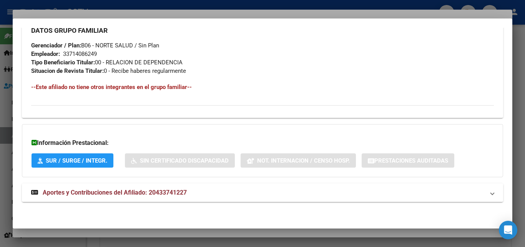
click at [130, 189] on span "Aportes y Contribuciones del Afiliado: 20433741227" at bounding box center [115, 191] width 144 height 7
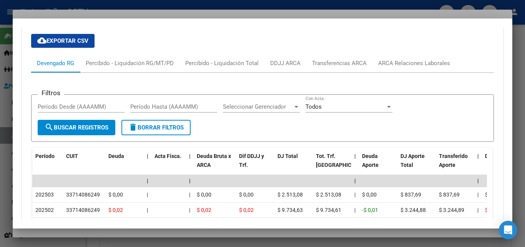
click at [50, 230] on div at bounding box center [262, 123] width 525 height 247
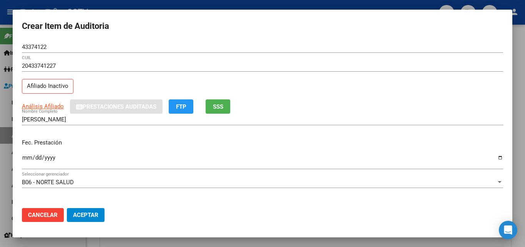
click at [23, 154] on input "Ingresar la fecha" at bounding box center [262, 160] width 481 height 12
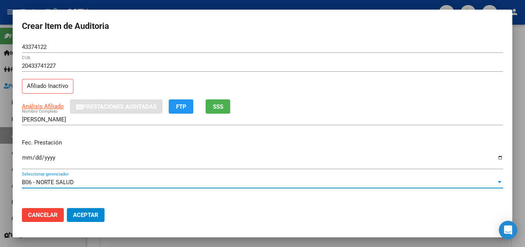
scroll to position [99, 0]
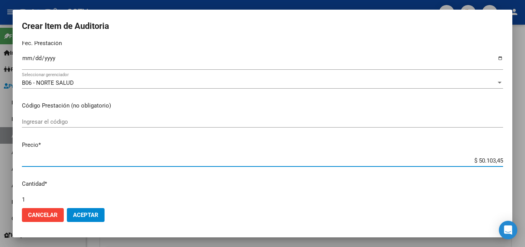
type input "$ 0,01"
type input "$ 0,10"
type input "$ 1,00"
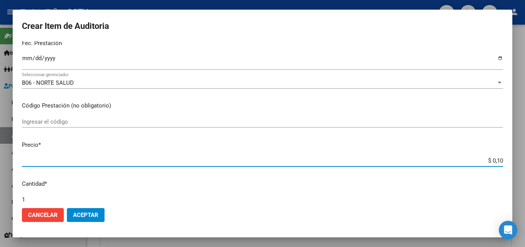
type input "$ 1,00"
type input "$ 10,00"
type input "$ 100,00"
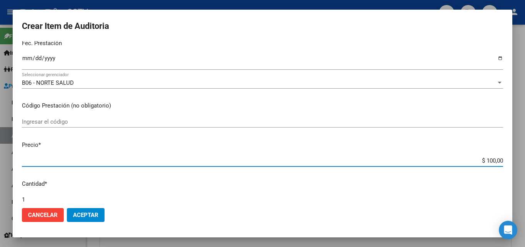
type input "$ 1.000,00"
type input "$ 10.000,00"
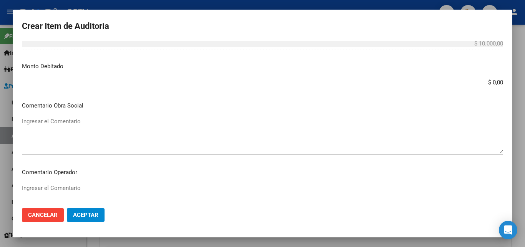
scroll to position [494, 0]
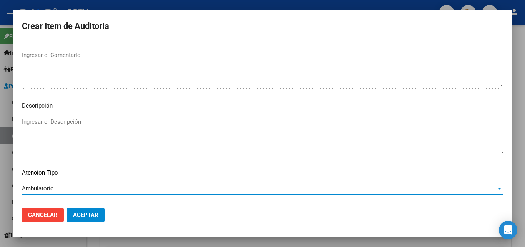
click at [92, 212] on span "Aceptar" at bounding box center [85, 214] width 25 height 7
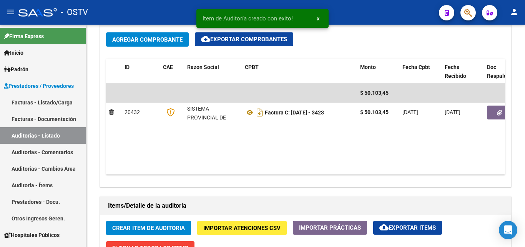
scroll to position [385, 0]
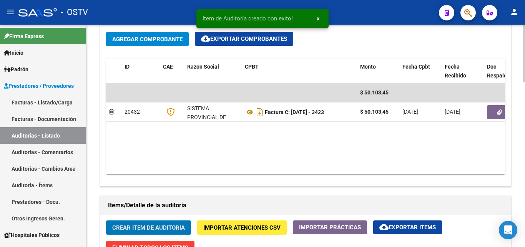
click at [168, 230] on span "Crear Item de Auditoria" at bounding box center [148, 227] width 73 height 7
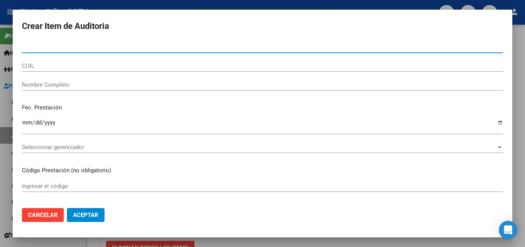
paste input "43374122"
type input "43374122"
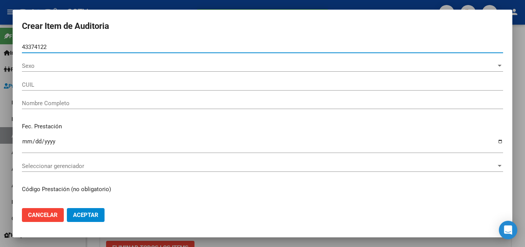
type input "20433741227"
type input "[PERSON_NAME]"
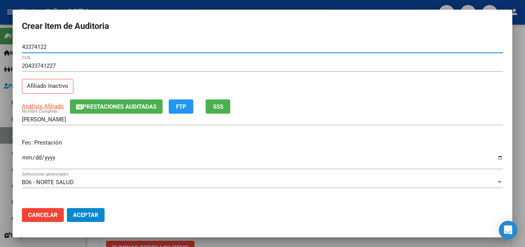
type input "43374122"
click at [26, 157] on input "Ingresar la fecha" at bounding box center [262, 160] width 481 height 12
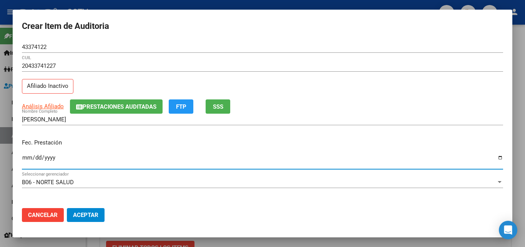
click at [26, 157] on input "Ingresar la fecha" at bounding box center [262, 160] width 481 height 12
type input "[DATE]"
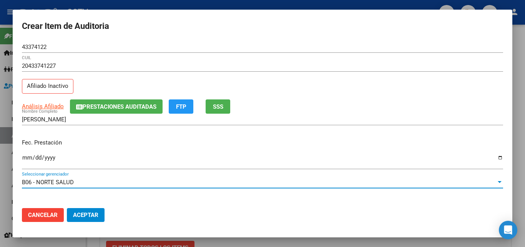
scroll to position [99, 0]
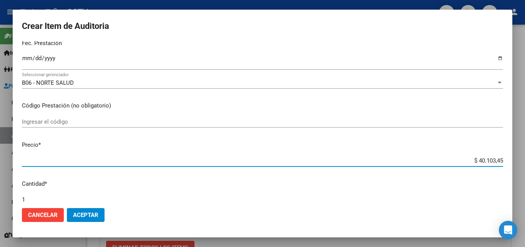
type input "$ 0,02"
type input "$ 0,20"
type input "$ 2,01"
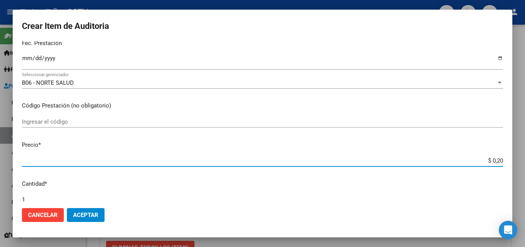
type input "$ 2,01"
type input "$ 20,10"
type input "$ 201,03"
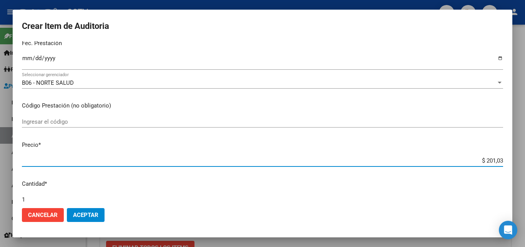
type input "$ 2.010,34"
type input "$ 20.103,45"
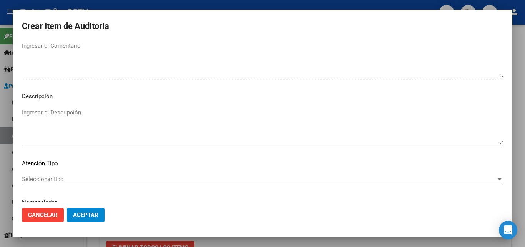
scroll to position [532, 0]
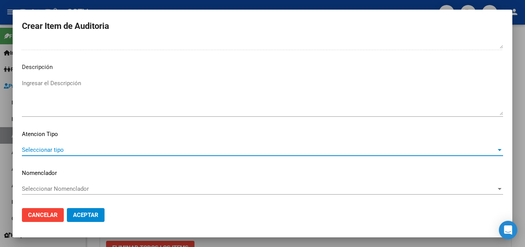
click at [52, 152] on span "Seleccionar tipo" at bounding box center [259, 149] width 475 height 7
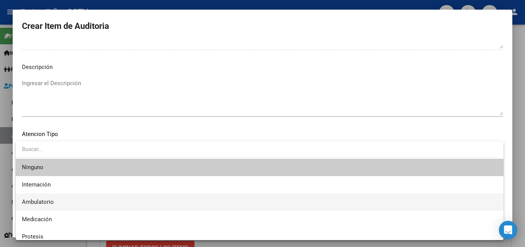
click at [50, 206] on span "Ambulatorio" at bounding box center [260, 201] width 476 height 17
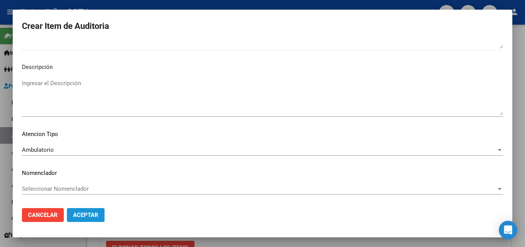
click at [95, 217] on span "Aceptar" at bounding box center [85, 214] width 25 height 7
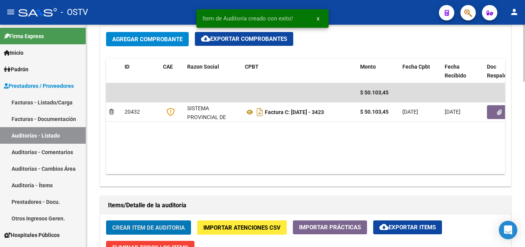
click at [152, 44] on button "Agregar Comprobante" at bounding box center [147, 39] width 83 height 14
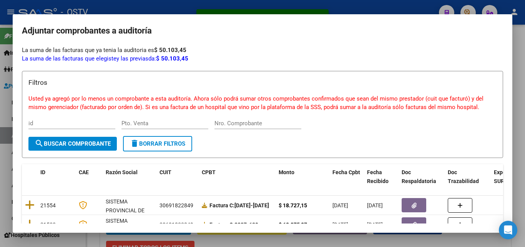
click at [258, 9] on div at bounding box center [262, 123] width 525 height 247
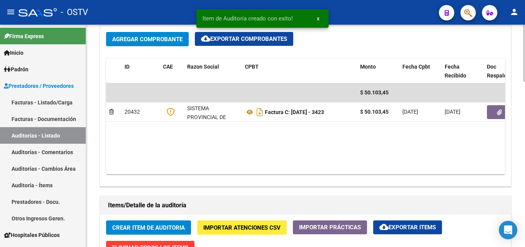
click at [138, 228] on span "Crear Item de Auditoria" at bounding box center [148, 227] width 73 height 7
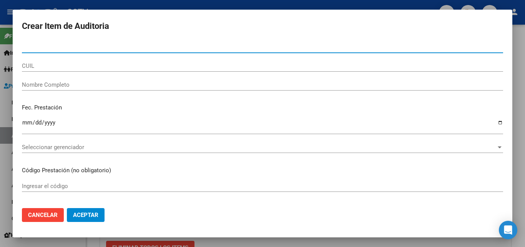
paste input "43374122"
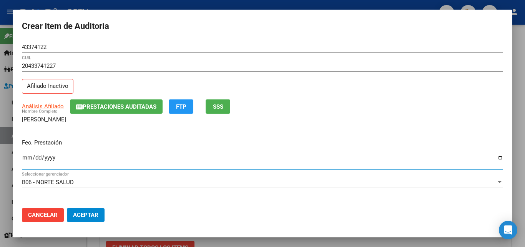
click at [29, 157] on input "Ingresar la fecha" at bounding box center [262, 160] width 481 height 12
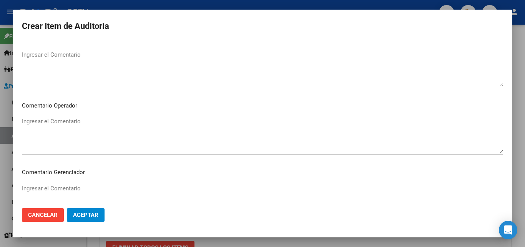
scroll to position [494, 0]
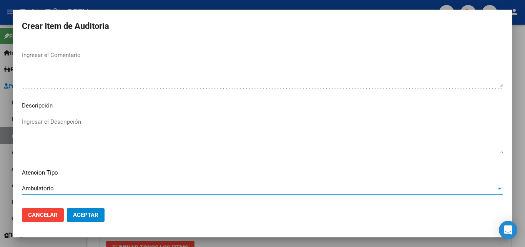
click at [87, 213] on span "Aceptar" at bounding box center [85, 214] width 25 height 7
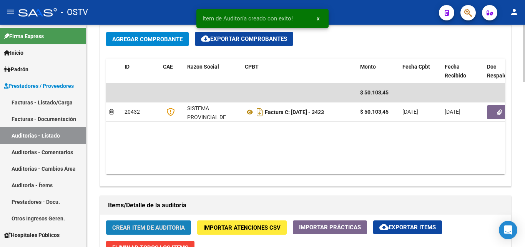
click at [131, 224] on span "Crear Item de Auditoria" at bounding box center [148, 227] width 73 height 7
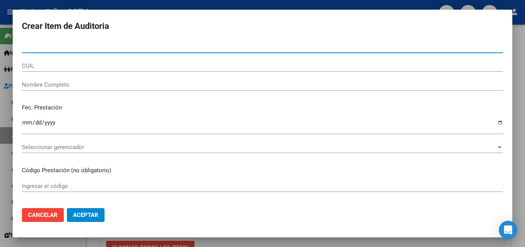
paste input "28480204"
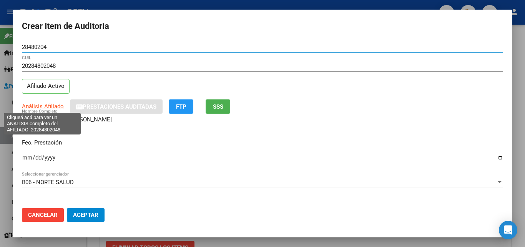
click at [48, 106] on span "Análisis Afiliado" at bounding box center [43, 106] width 42 height 7
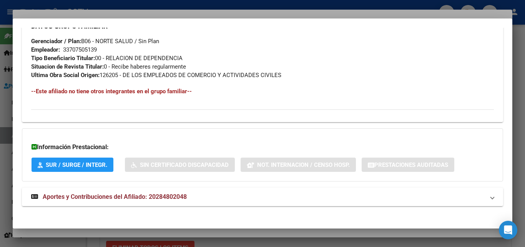
scroll to position [385, 0]
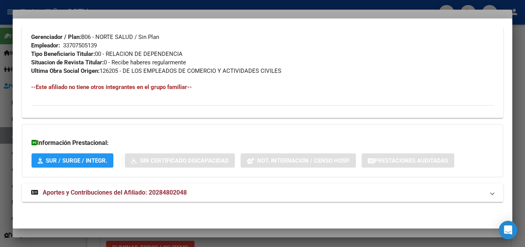
click at [97, 189] on strong "Aportes y Contribuciones del Afiliado: 20284802048" at bounding box center [109, 192] width 156 height 9
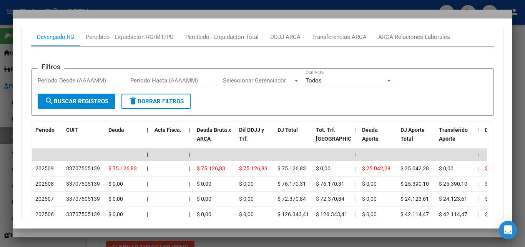
scroll to position [617, 0]
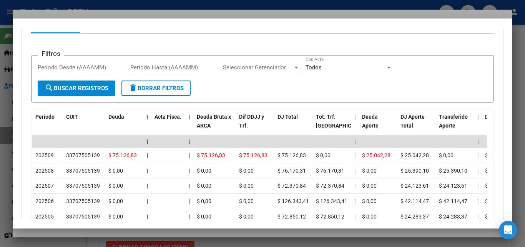
click at [104, 232] on div at bounding box center [262, 123] width 525 height 247
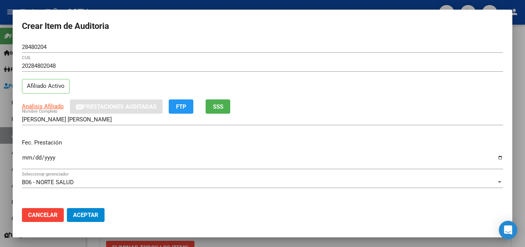
click at [24, 157] on input "Ingresar la fecha" at bounding box center [262, 160] width 481 height 12
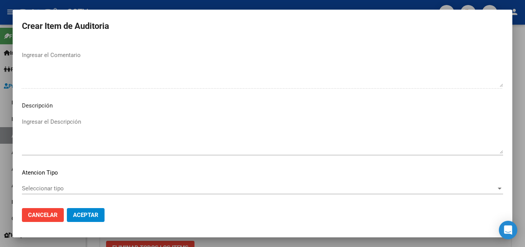
scroll to position [532, 0]
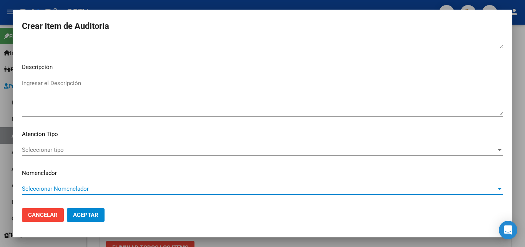
click at [63, 156] on div "Seleccionar tipo Seleccionar tipo" at bounding box center [262, 153] width 481 height 19
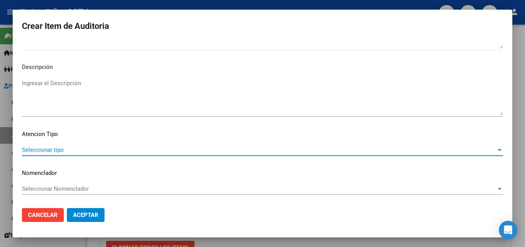
click at [65, 147] on span "Seleccionar tipo" at bounding box center [259, 149] width 475 height 7
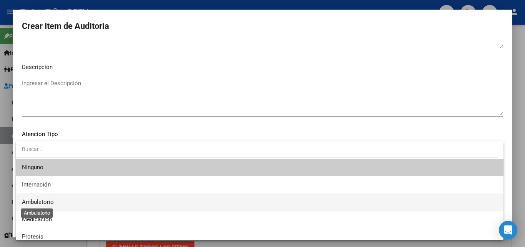
click at [46, 202] on span "Ambulatorio" at bounding box center [38, 201] width 32 height 7
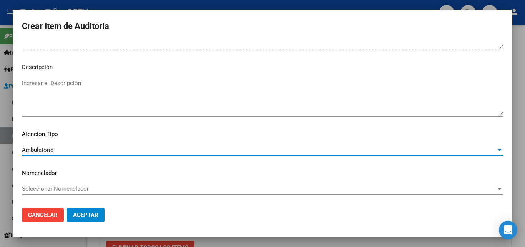
click at [95, 215] on span "Aceptar" at bounding box center [85, 214] width 25 height 7
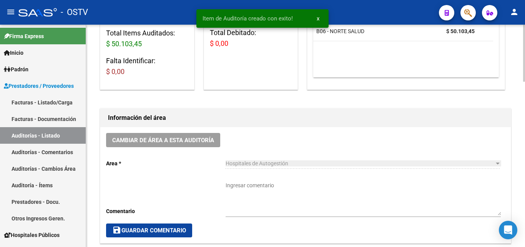
scroll to position [154, 0]
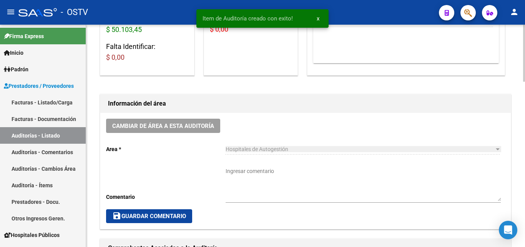
click at [255, 177] on textarea "Ingresar comentario" at bounding box center [363, 184] width 275 height 34
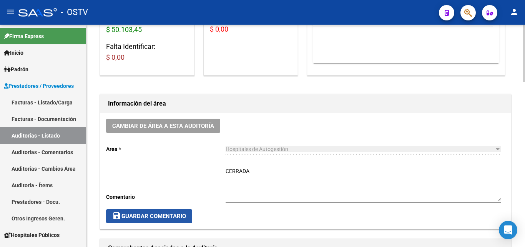
click at [170, 216] on span "save Guardar Comentario" at bounding box center [149, 215] width 74 height 7
click at [177, 220] on button "save Guardar Comentario" at bounding box center [149, 216] width 86 height 14
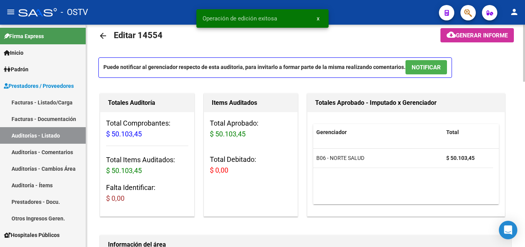
scroll to position [0, 0]
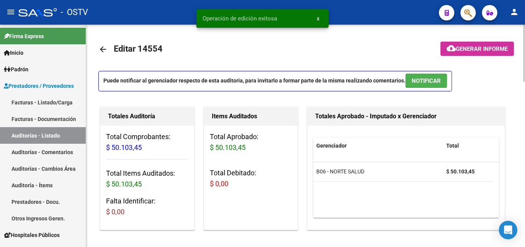
click at [103, 54] on link "arrow_back" at bounding box center [105, 49] width 15 height 18
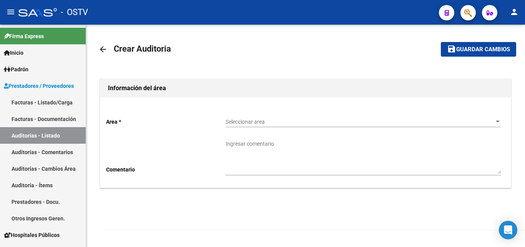
click at [272, 117] on div "Seleccionar area Seleccionar area" at bounding box center [363, 119] width 275 height 15
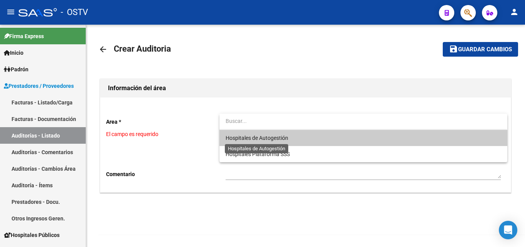
click at [260, 140] on span "Hospitales de Autogestión" at bounding box center [257, 138] width 63 height 6
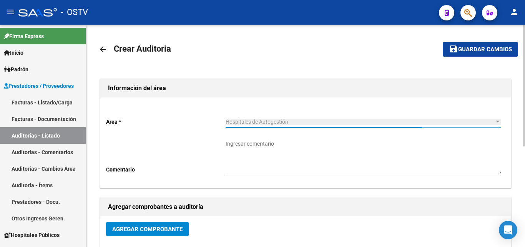
click at [145, 232] on button "Agregar Comprobante" at bounding box center [147, 229] width 83 height 14
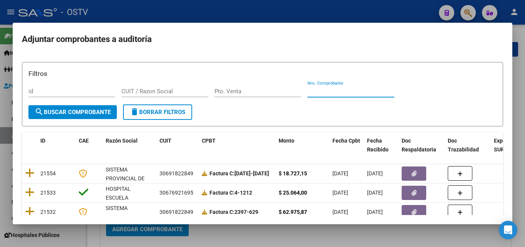
click at [323, 90] on input "Nro. Comprobante" at bounding box center [351, 91] width 87 height 7
paste input "48475"
click at [100, 115] on button "search Buscar Comprobante" at bounding box center [72, 112] width 88 height 14
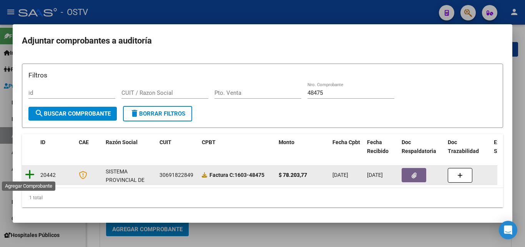
click at [32, 175] on icon at bounding box center [30, 174] width 10 height 11
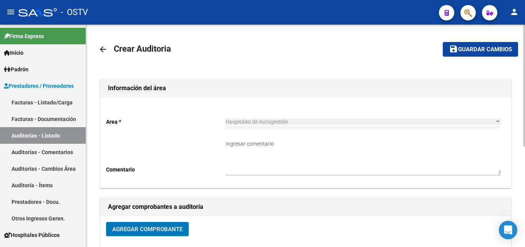
click at [451, 45] on mat-icon "save" at bounding box center [453, 48] width 9 height 9
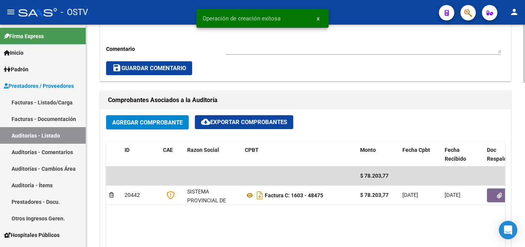
scroll to position [423, 0]
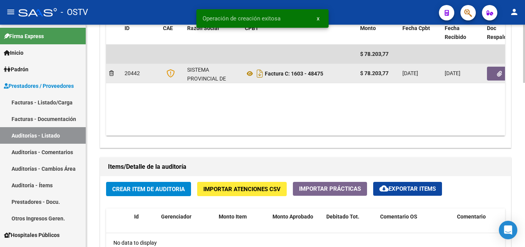
click at [498, 71] on icon "button" at bounding box center [499, 74] width 5 height 6
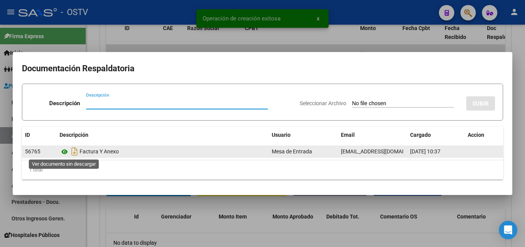
click at [65, 152] on icon at bounding box center [65, 151] width 10 height 9
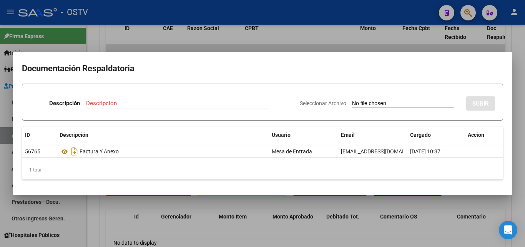
drag, startPoint x: 208, startPoint y: 43, endPoint x: 199, endPoint y: 60, distance: 19.3
click at [208, 43] on div at bounding box center [262, 123] width 525 height 247
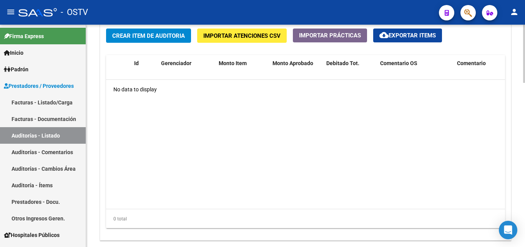
scroll to position [500, 0]
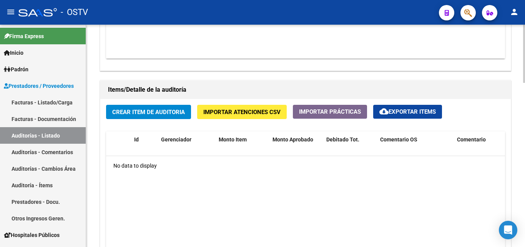
click at [148, 112] on span "Crear Item de Auditoria" at bounding box center [148, 111] width 73 height 7
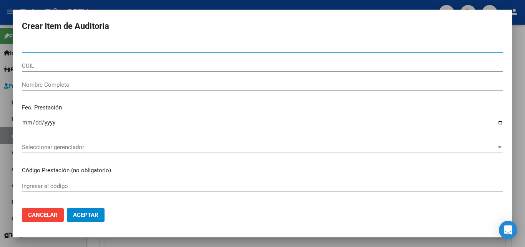
paste input "33680017"
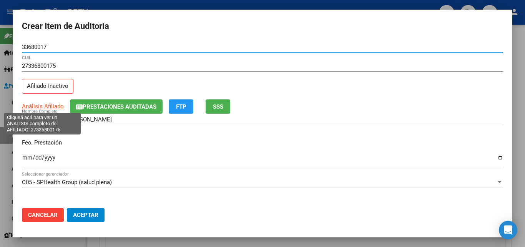
click at [47, 104] on span "Análisis Afiliado" at bounding box center [43, 106] width 42 height 7
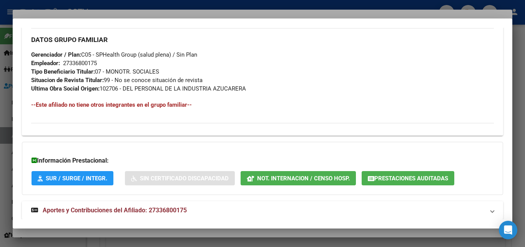
scroll to position [402, 0]
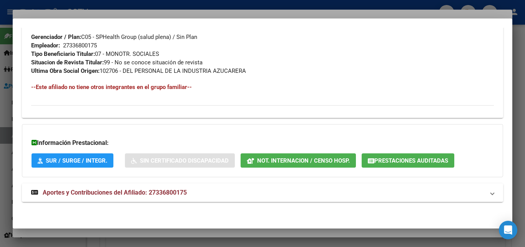
click at [101, 186] on mat-expansion-panel-header "Aportes y Contribuciones del Afiliado: 27336800175" at bounding box center [262, 192] width 481 height 18
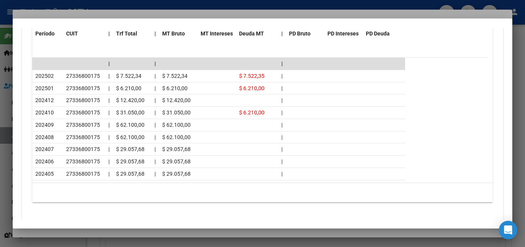
scroll to position [736, 0]
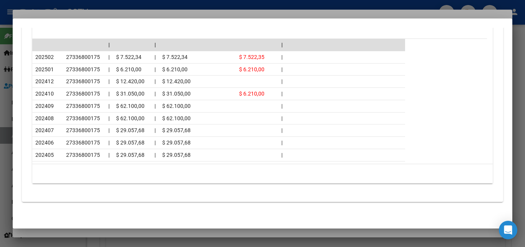
click at [96, 231] on div at bounding box center [262, 123] width 525 height 247
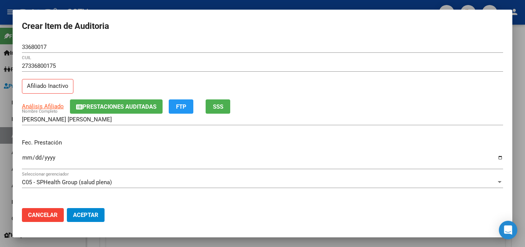
click at [25, 160] on input "Ingresar la fecha" at bounding box center [262, 160] width 481 height 12
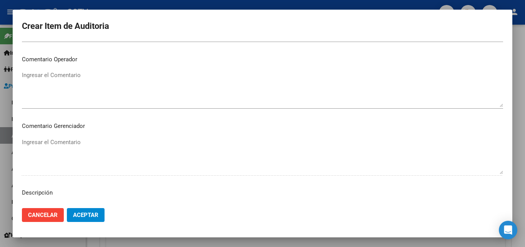
scroll to position [532, 0]
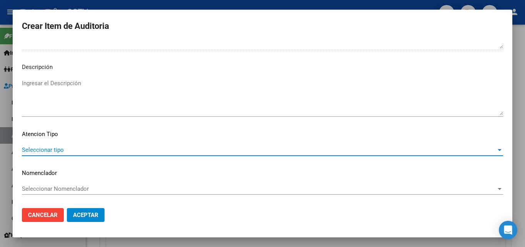
click at [50, 147] on span "Seleccionar tipo" at bounding box center [259, 149] width 475 height 7
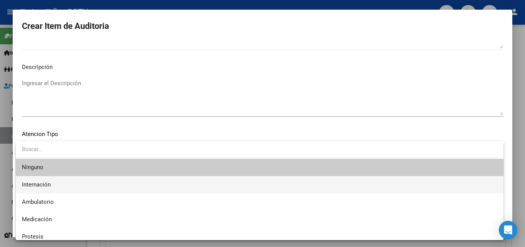
click at [61, 182] on span "Internación" at bounding box center [260, 184] width 476 height 17
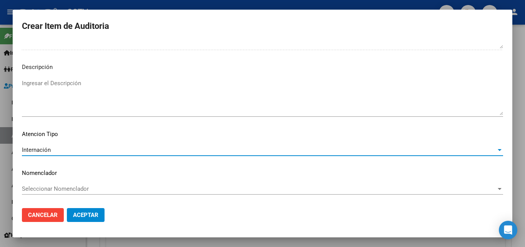
click at [55, 150] on div "Internación" at bounding box center [259, 149] width 475 height 7
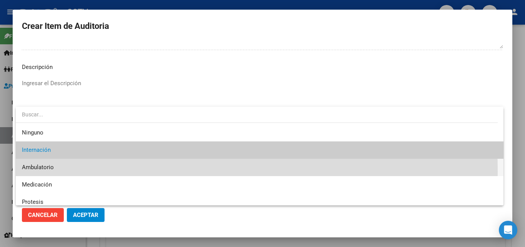
click at [44, 171] on span "Ambulatorio" at bounding box center [260, 166] width 476 height 17
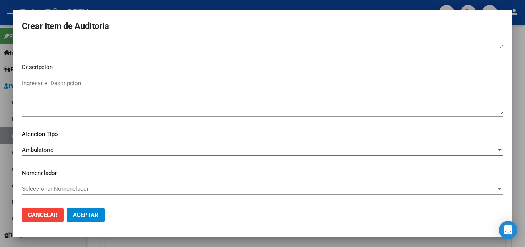
click at [83, 216] on span "Aceptar" at bounding box center [85, 214] width 25 height 7
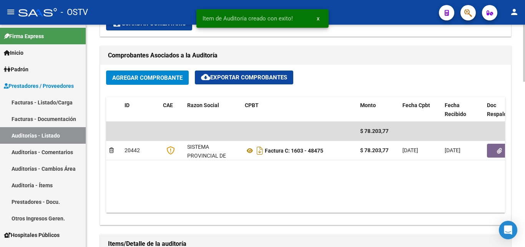
scroll to position [231, 0]
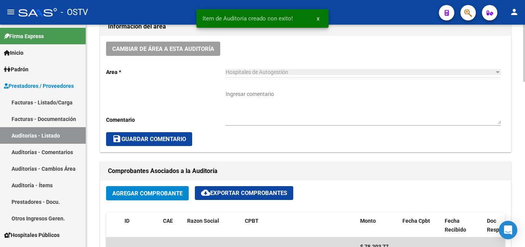
click at [245, 95] on textarea "Ingresar comentario" at bounding box center [363, 107] width 275 height 34
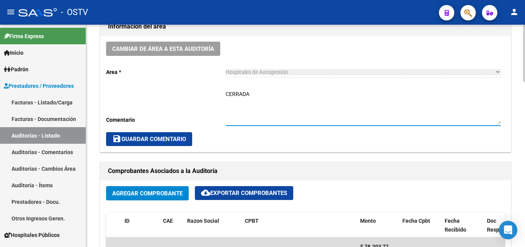
click at [168, 136] on span "save Guardar Comentario" at bounding box center [149, 138] width 74 height 7
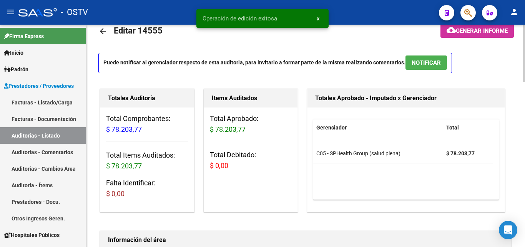
scroll to position [0, 0]
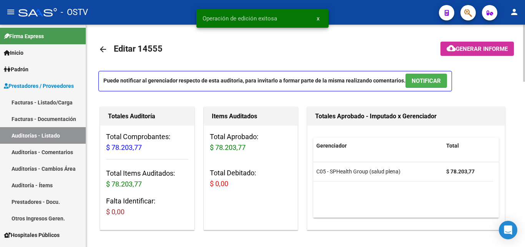
click at [102, 45] on mat-icon "arrow_back" at bounding box center [102, 49] width 9 height 9
